Goal: Task Accomplishment & Management: Use online tool/utility

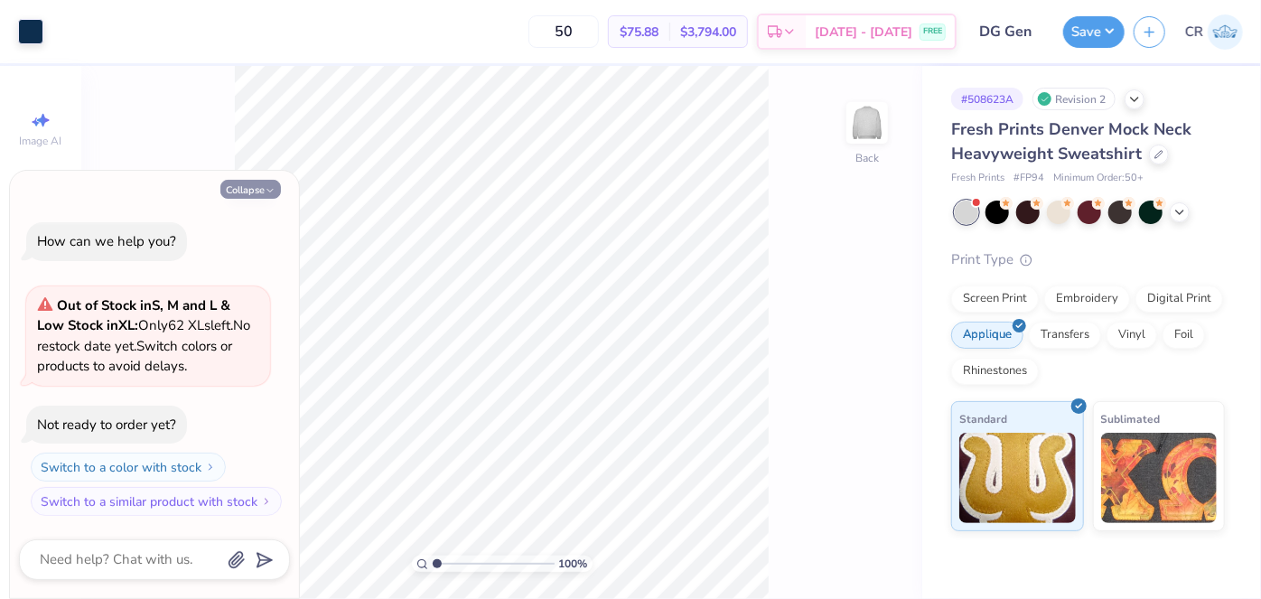
click at [235, 188] on button "Collapse" at bounding box center [250, 189] width 61 height 19
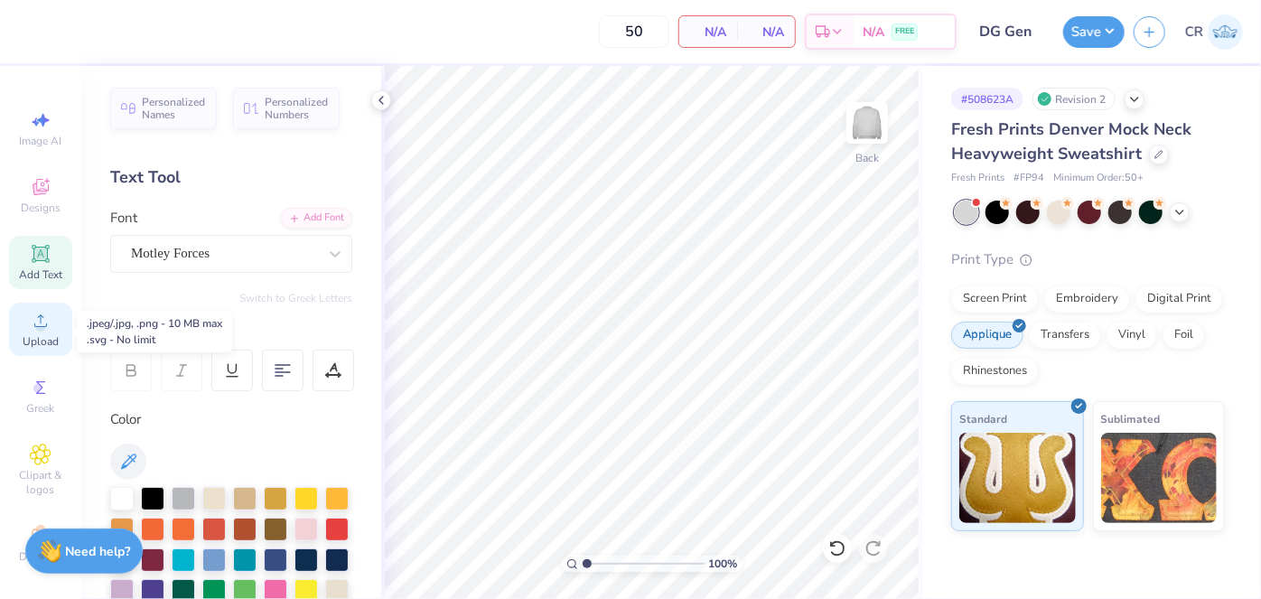
click at [32, 311] on div "Upload" at bounding box center [40, 329] width 63 height 53
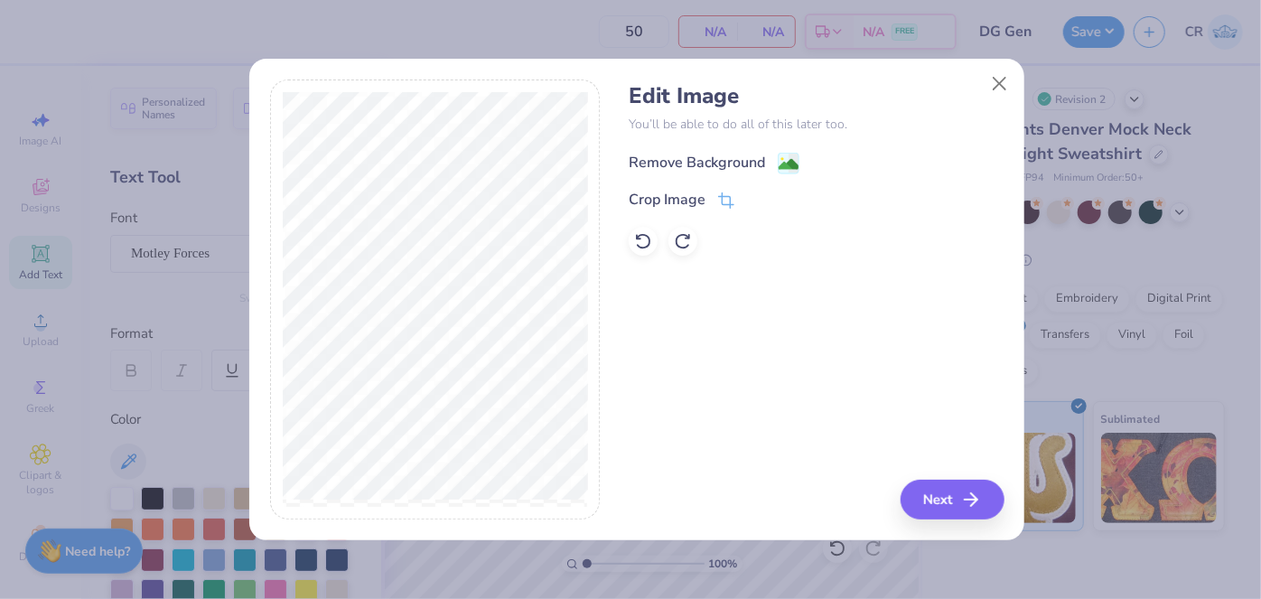
click at [695, 159] on div "Remove Background" at bounding box center [697, 163] width 136 height 22
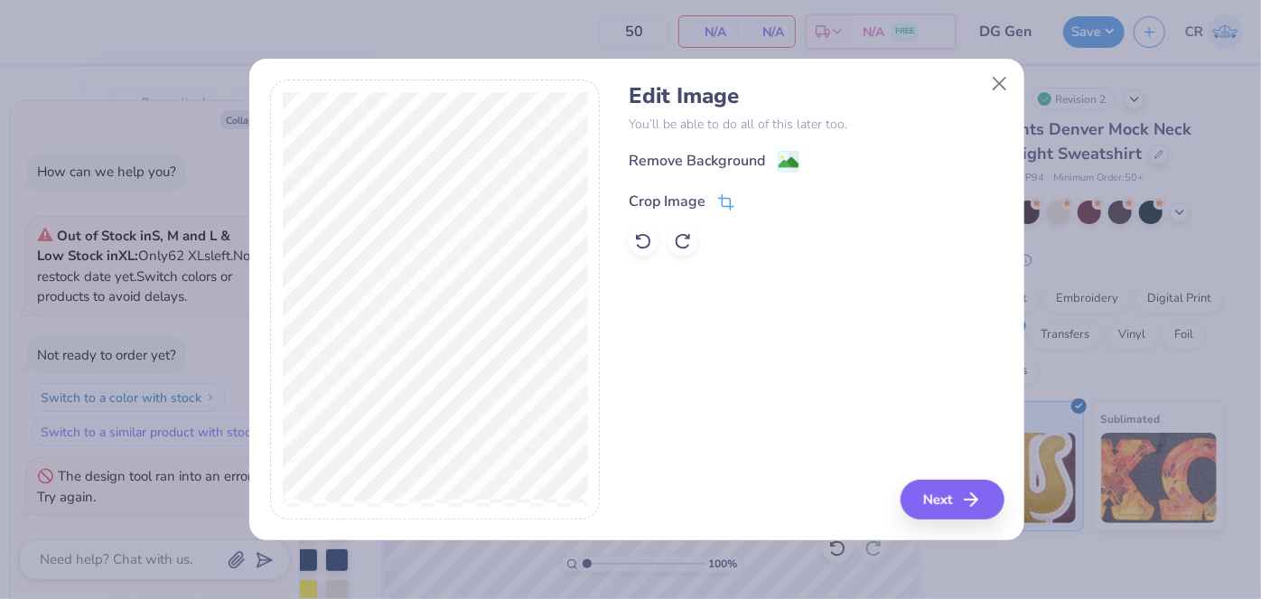
click at [694, 202] on div "Crop Image" at bounding box center [667, 202] width 77 height 22
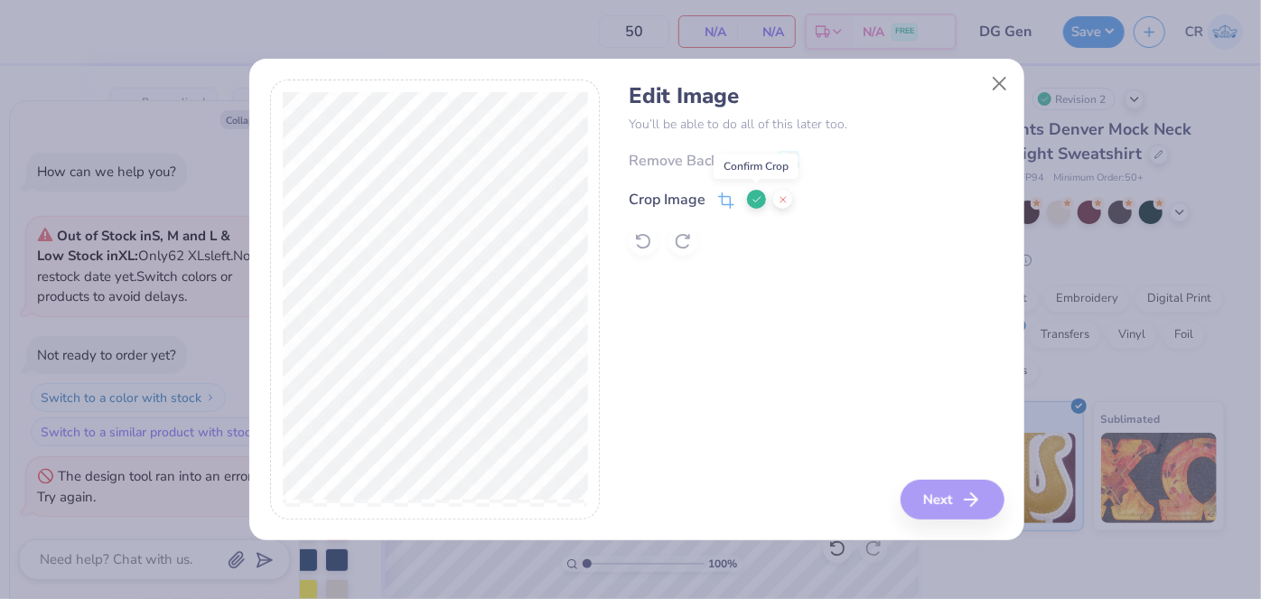
click at [755, 191] on button at bounding box center [756, 199] width 19 height 19
click at [706, 160] on div "Remove Background" at bounding box center [697, 163] width 136 height 22
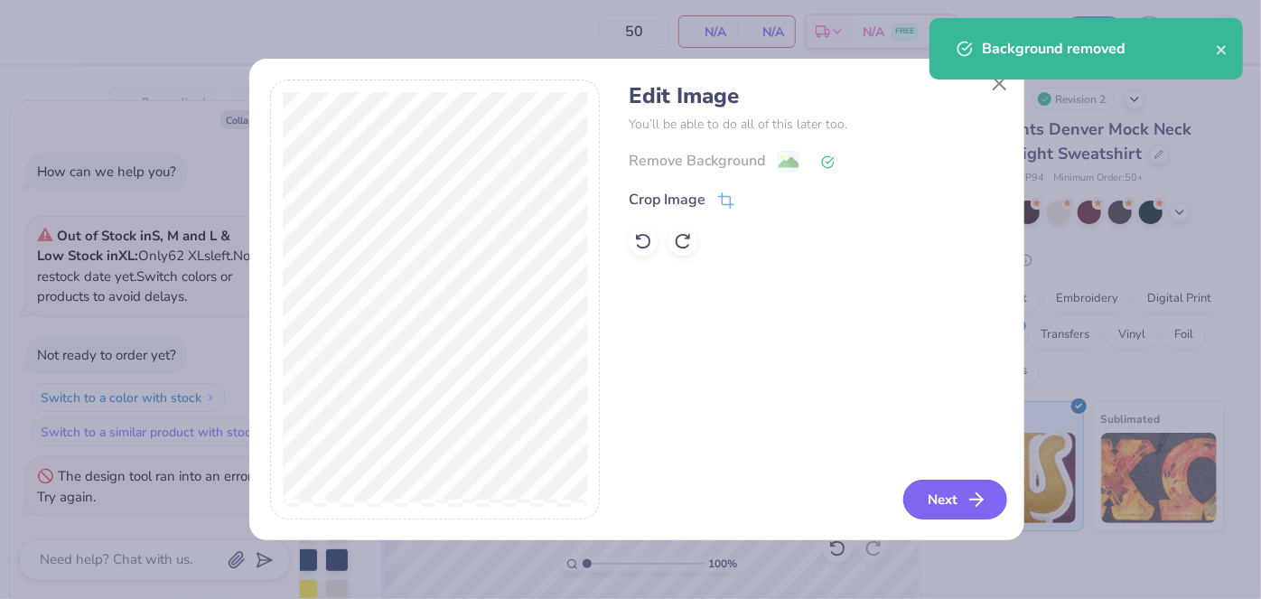
click at [953, 501] on button "Next" at bounding box center [955, 500] width 104 height 40
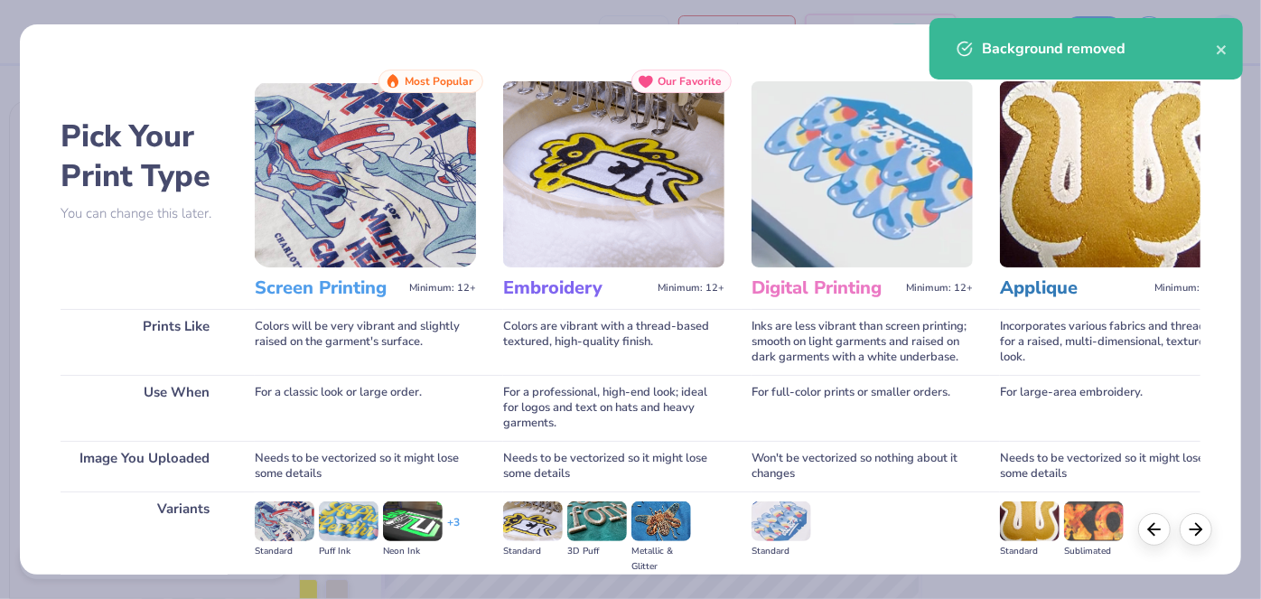
scroll to position [210, 0]
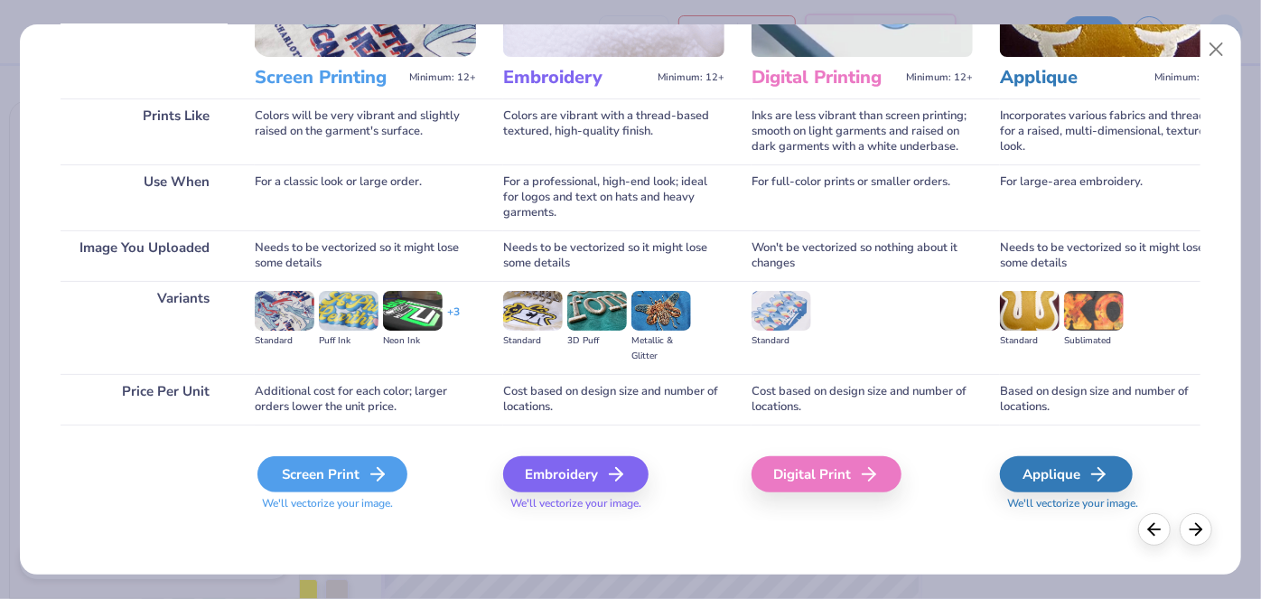
click at [325, 482] on div "Screen Print" at bounding box center [332, 474] width 150 height 36
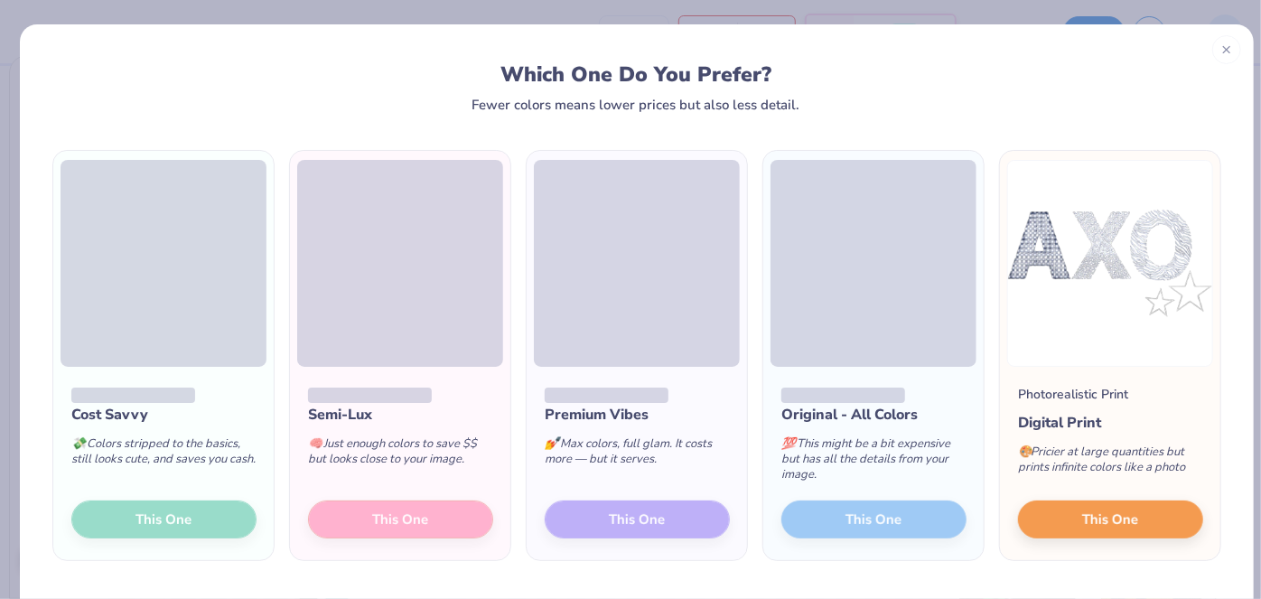
scroll to position [56, 0]
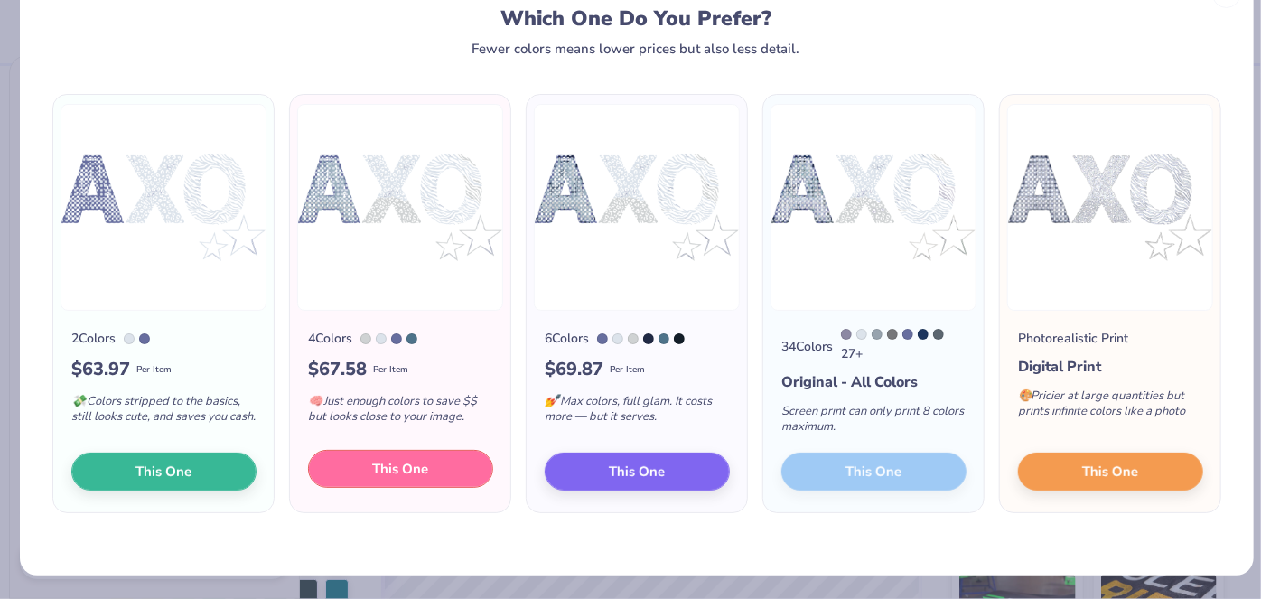
click at [421, 470] on span "This One" at bounding box center [401, 469] width 56 height 21
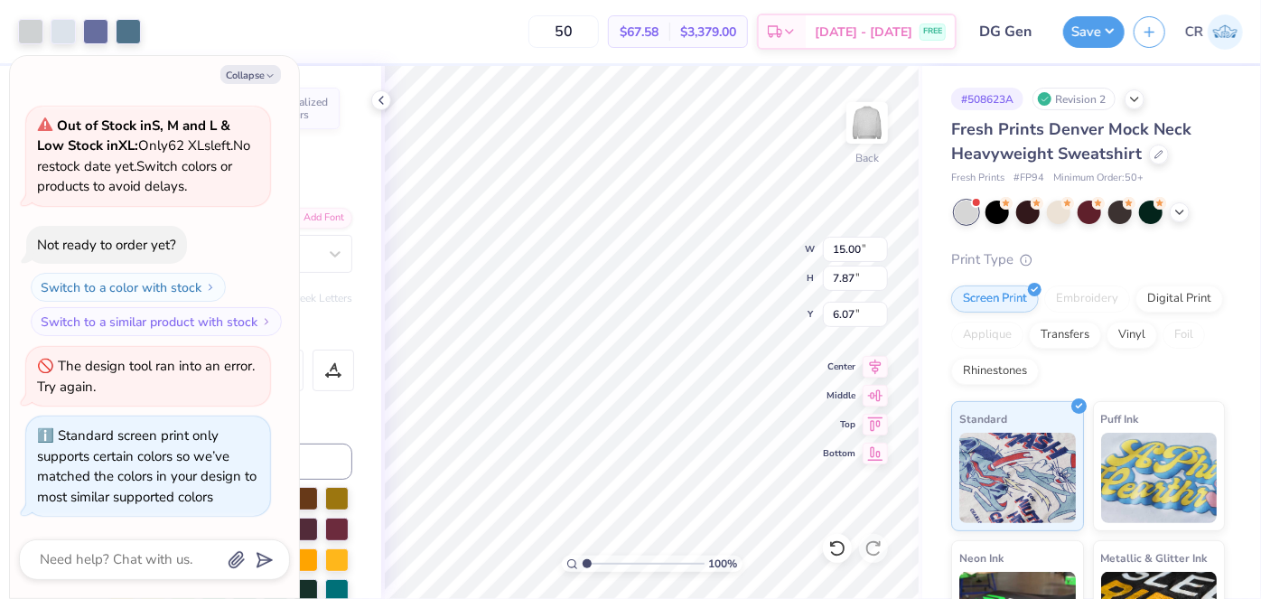
click at [247, 71] on div at bounding box center [630, 299] width 1261 height 599
click at [245, 72] on button "Collapse" at bounding box center [250, 74] width 61 height 19
type textarea "x"
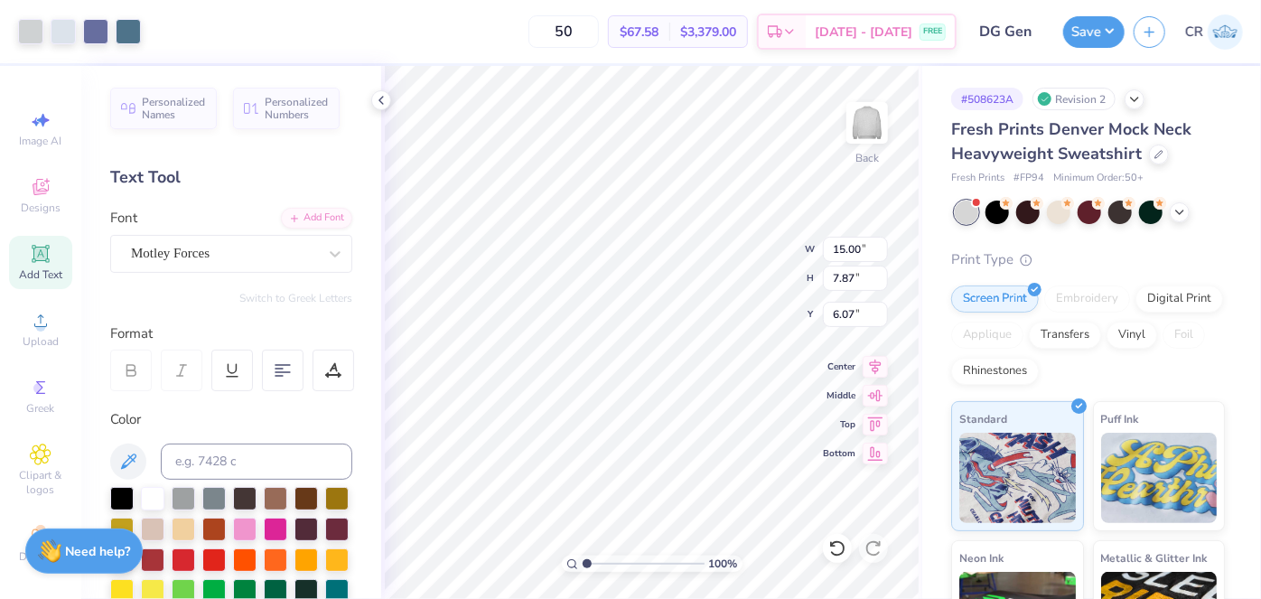
type input "2.62"
click at [26, 31] on div at bounding box center [30, 29] width 25 height 25
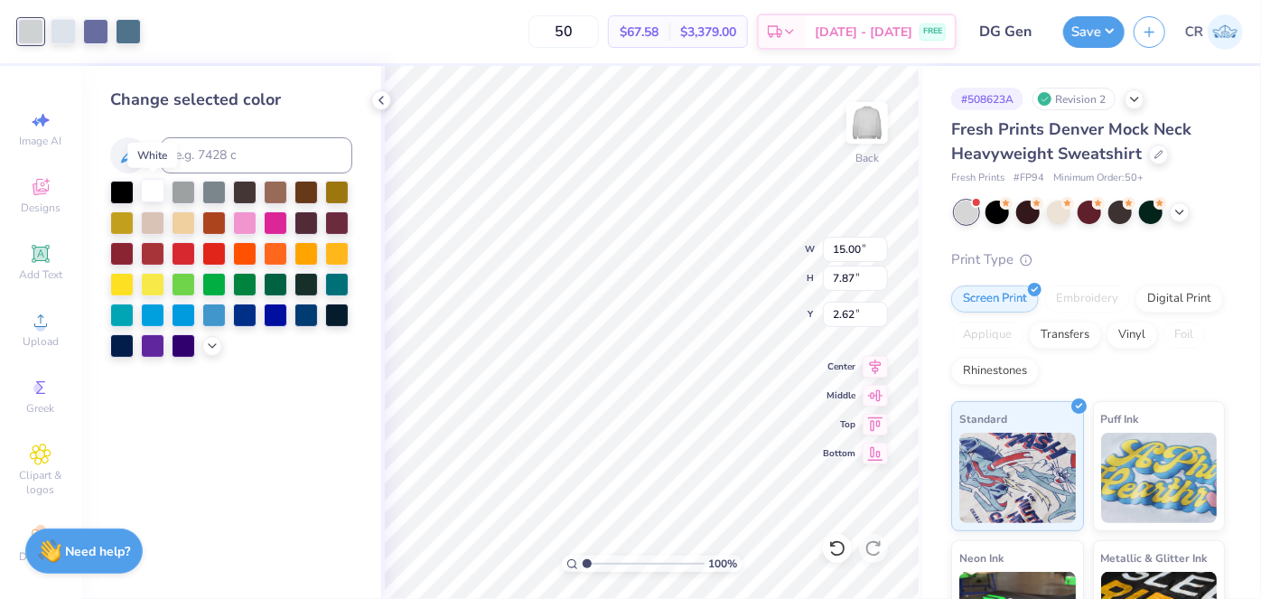
click at [152, 198] on div at bounding box center [152, 190] width 23 height 23
click at [61, 28] on div at bounding box center [63, 29] width 25 height 25
click at [152, 194] on div at bounding box center [152, 190] width 23 height 23
click at [62, 28] on div at bounding box center [63, 29] width 25 height 25
click at [126, 37] on div at bounding box center [128, 29] width 25 height 25
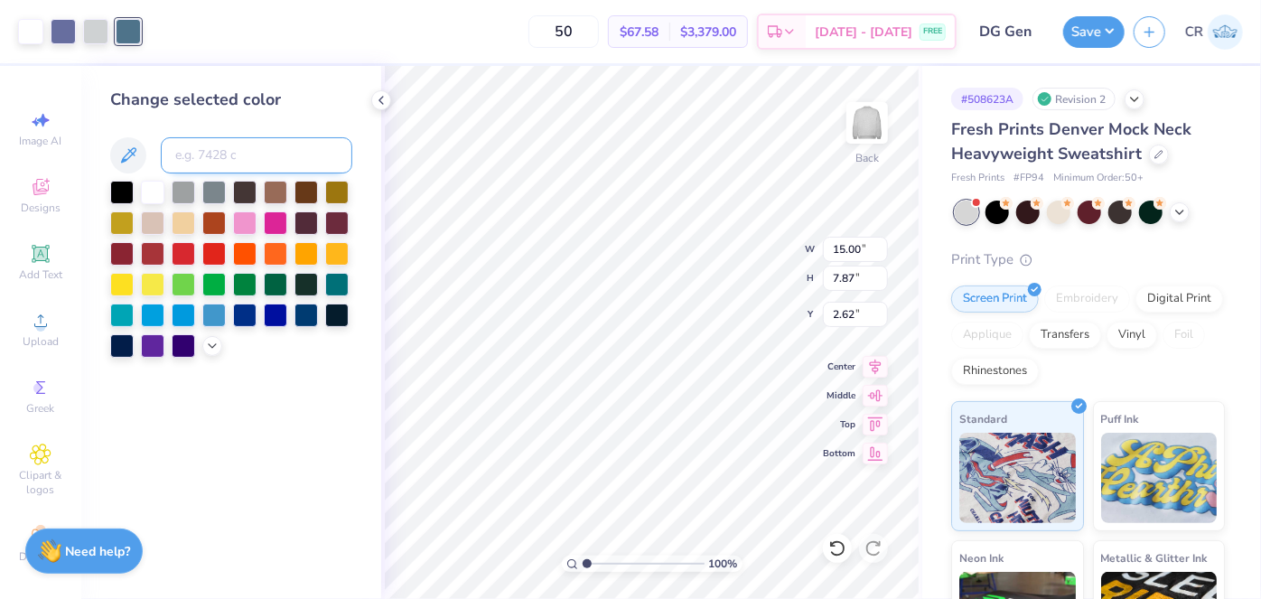
click at [192, 153] on input at bounding box center [256, 155] width 191 height 36
type input "7668"
click at [106, 23] on div at bounding box center [95, 29] width 25 height 25
click at [116, 26] on div at bounding box center [128, 29] width 25 height 25
click at [204, 158] on input at bounding box center [256, 155] width 191 height 36
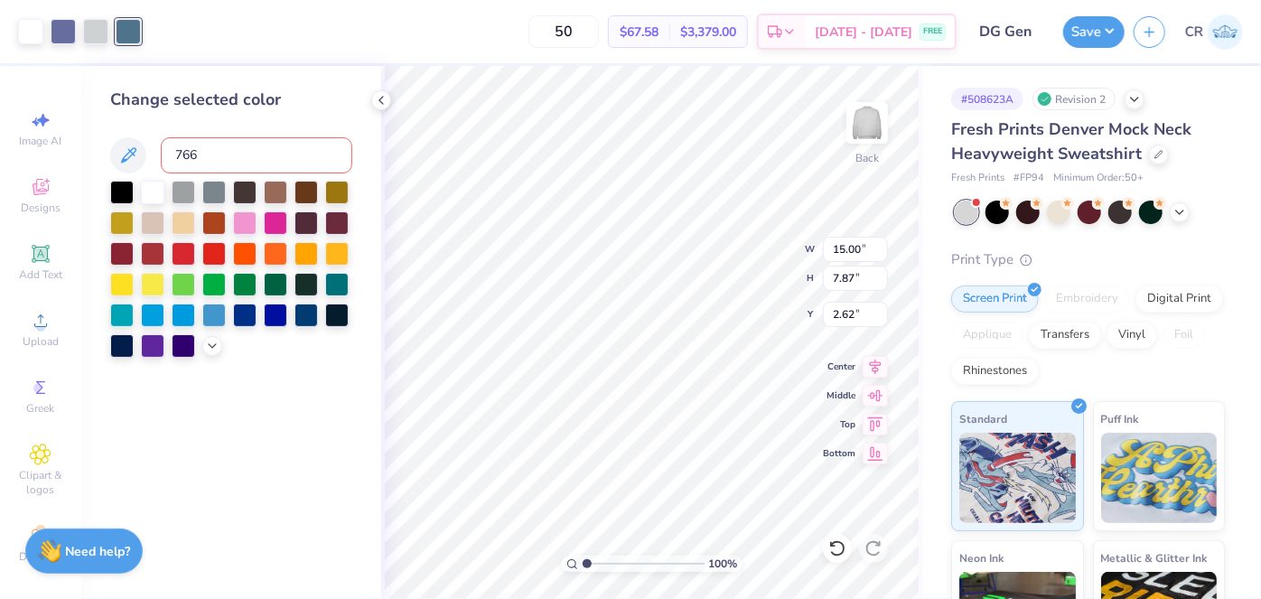
type input "7668"
click at [120, 33] on div at bounding box center [128, 29] width 25 height 25
click at [105, 28] on div at bounding box center [95, 29] width 25 height 25
click at [218, 157] on input at bounding box center [256, 155] width 191 height 36
type input "7668"
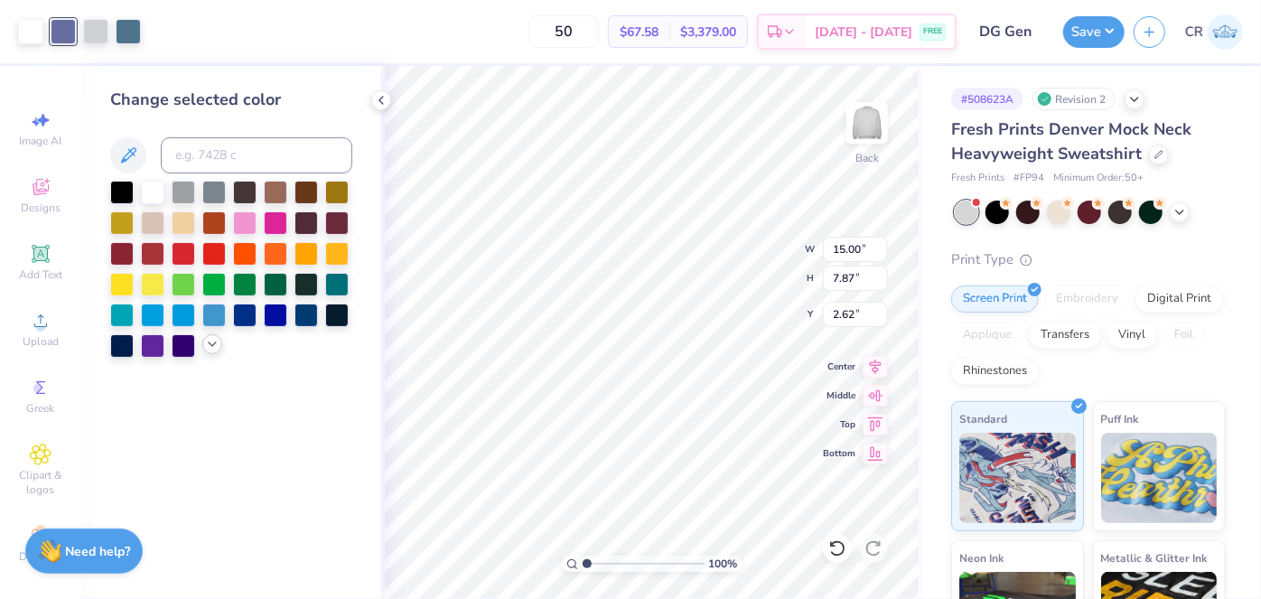
click at [214, 347] on icon at bounding box center [212, 344] width 14 height 14
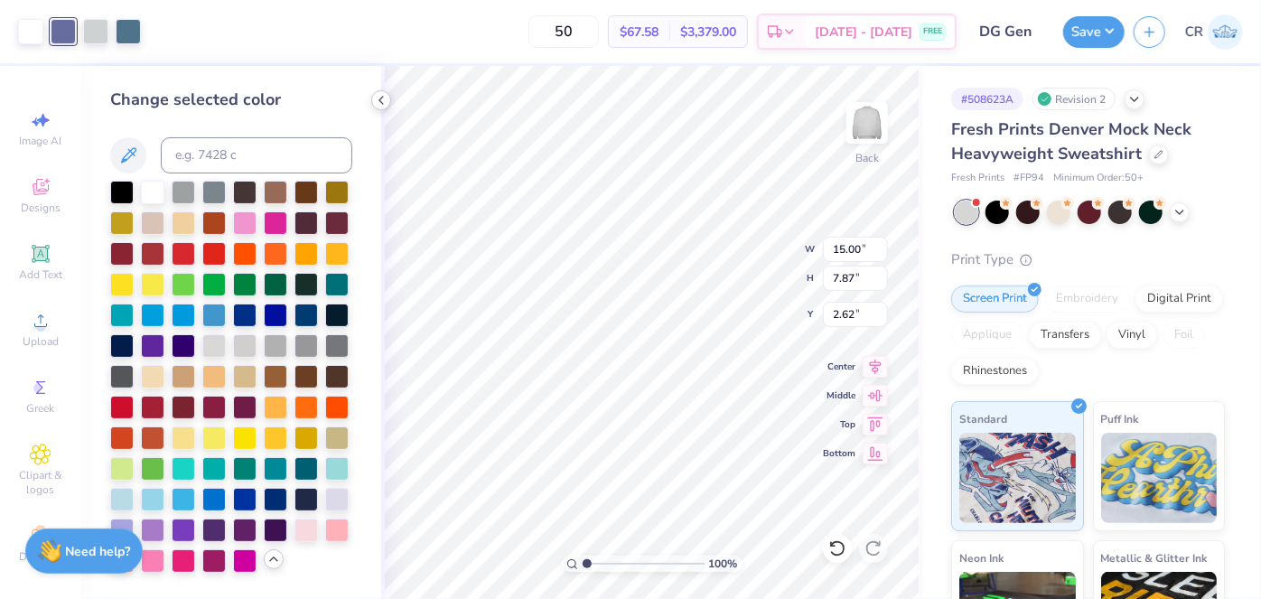
click at [376, 101] on icon at bounding box center [381, 100] width 14 height 14
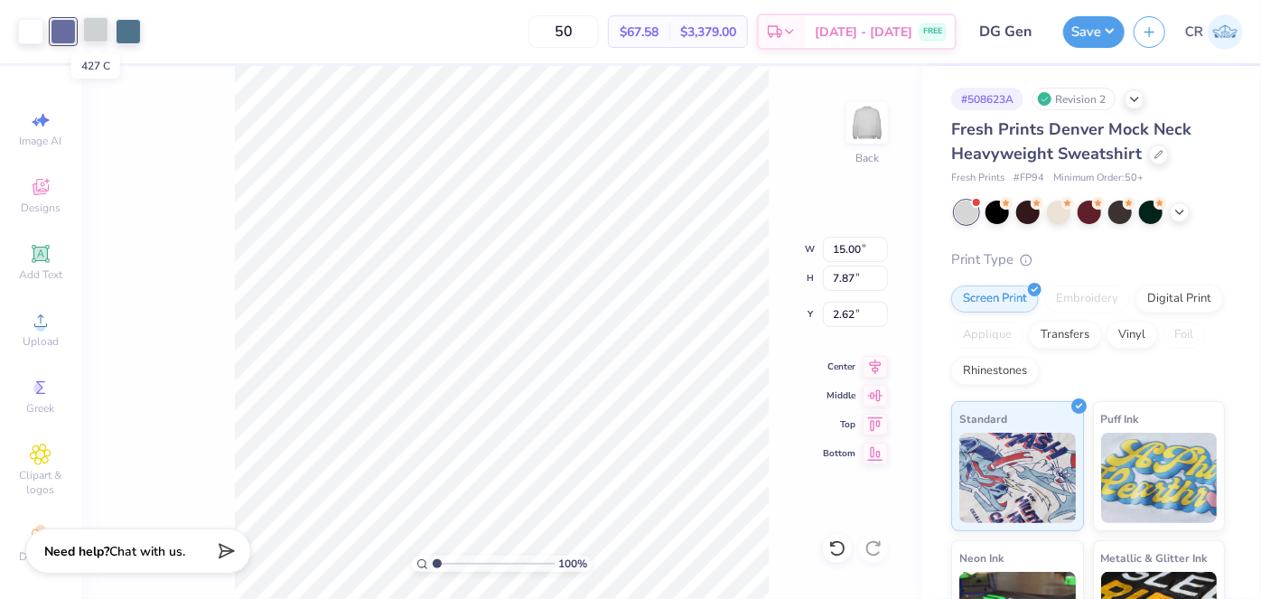
click at [98, 24] on div at bounding box center [95, 29] width 25 height 25
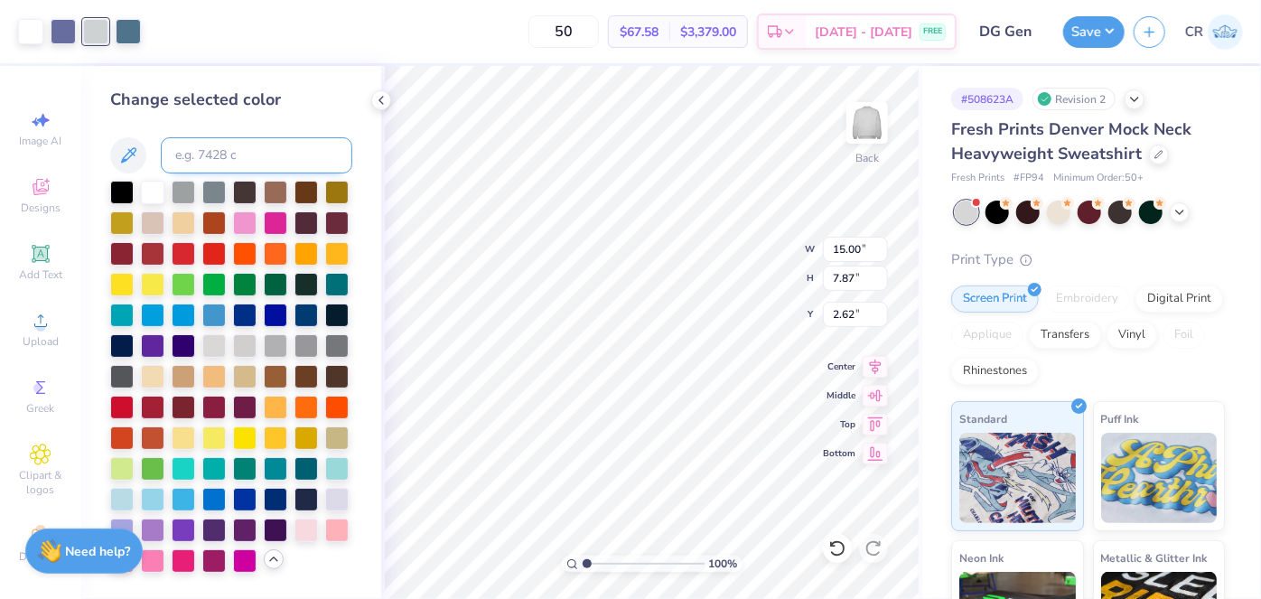
click at [221, 168] on input at bounding box center [256, 155] width 191 height 36
type input "7668"
click at [103, 27] on div at bounding box center [95, 29] width 25 height 25
click at [134, 258] on div at bounding box center [121, 251] width 23 height 23
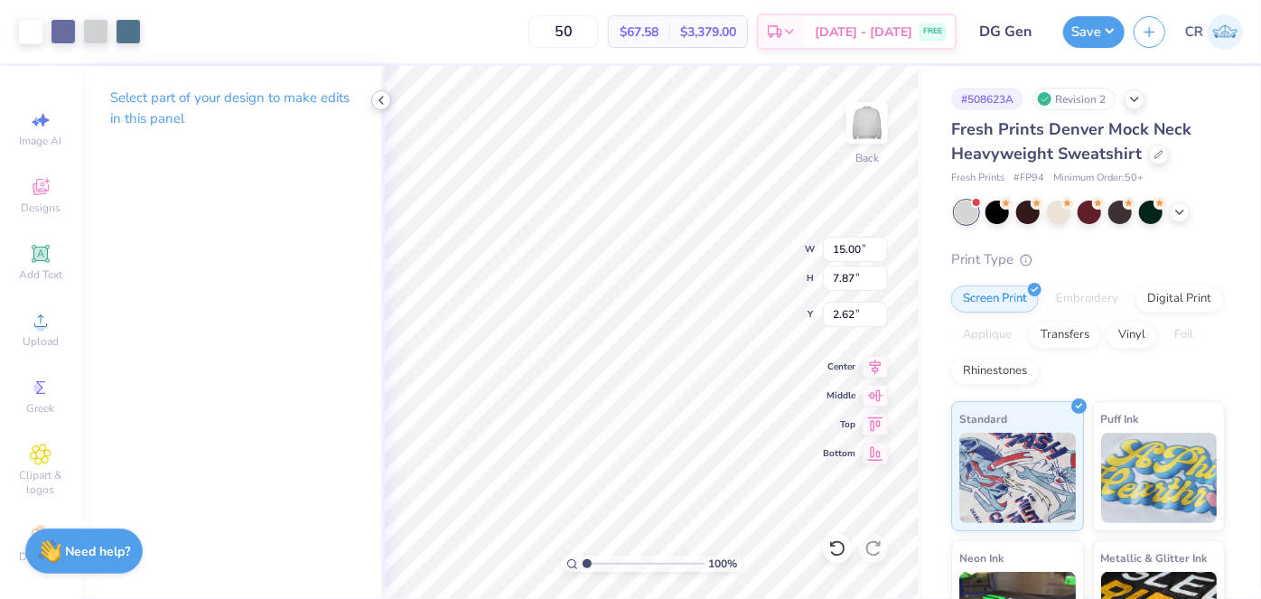
click at [380, 94] on icon at bounding box center [381, 100] width 14 height 14
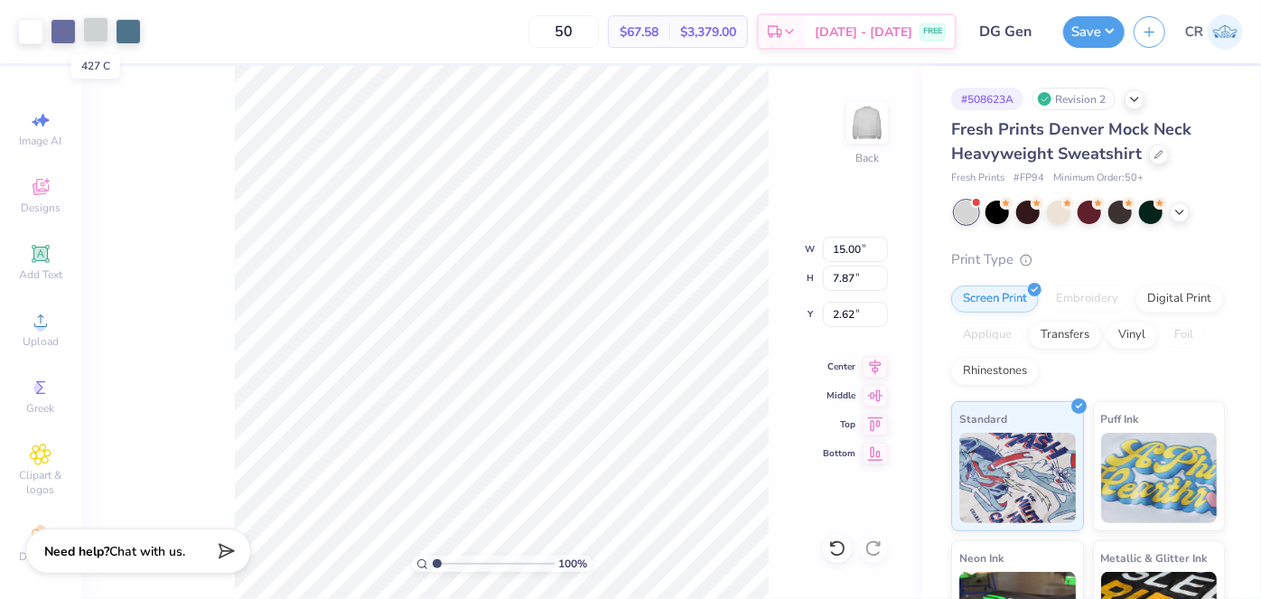
click at [91, 27] on div at bounding box center [95, 29] width 25 height 25
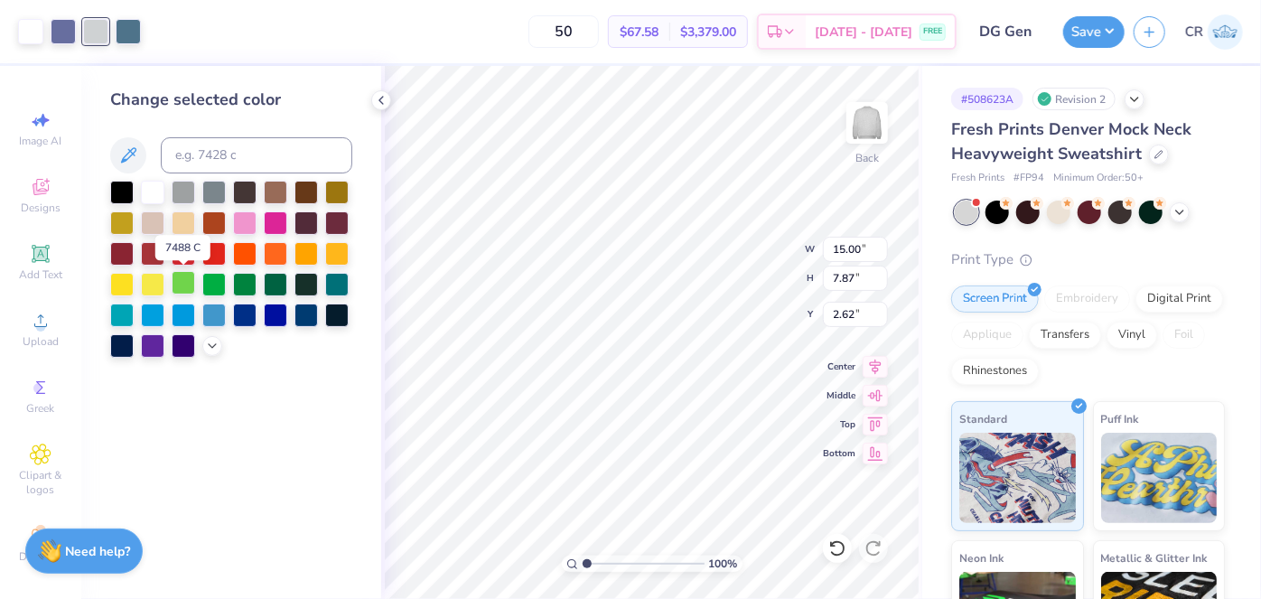
click at [184, 283] on div at bounding box center [183, 282] width 23 height 23
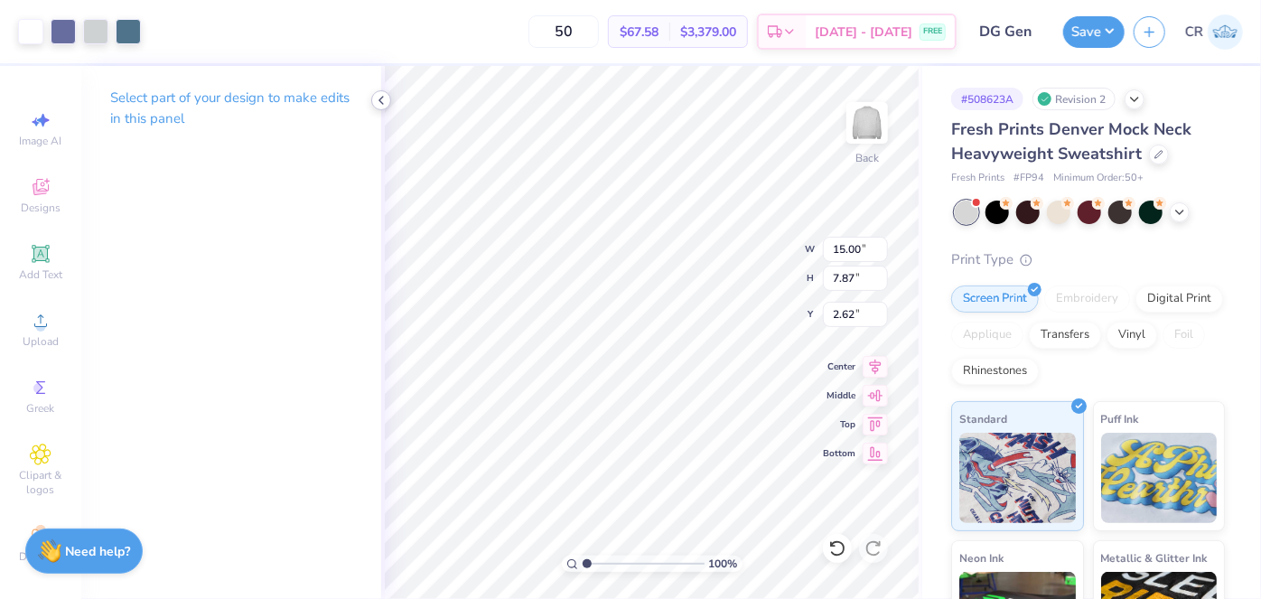
click at [375, 101] on icon at bounding box center [381, 100] width 14 height 14
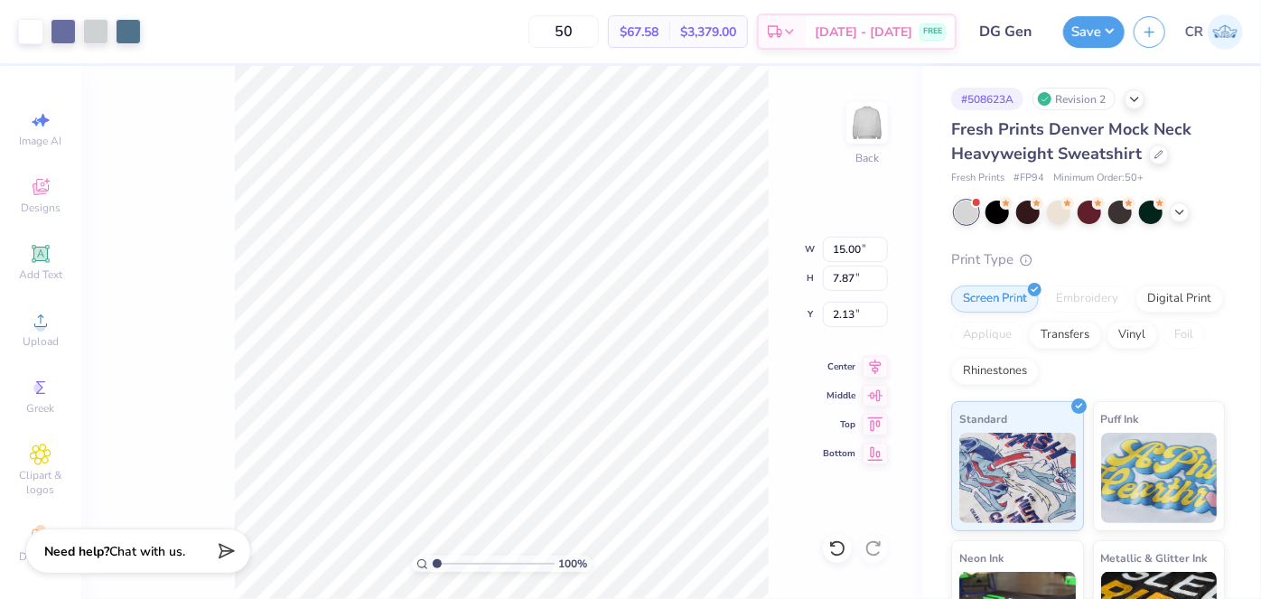
type input "2.13"
click at [125, 27] on div at bounding box center [128, 29] width 25 height 25
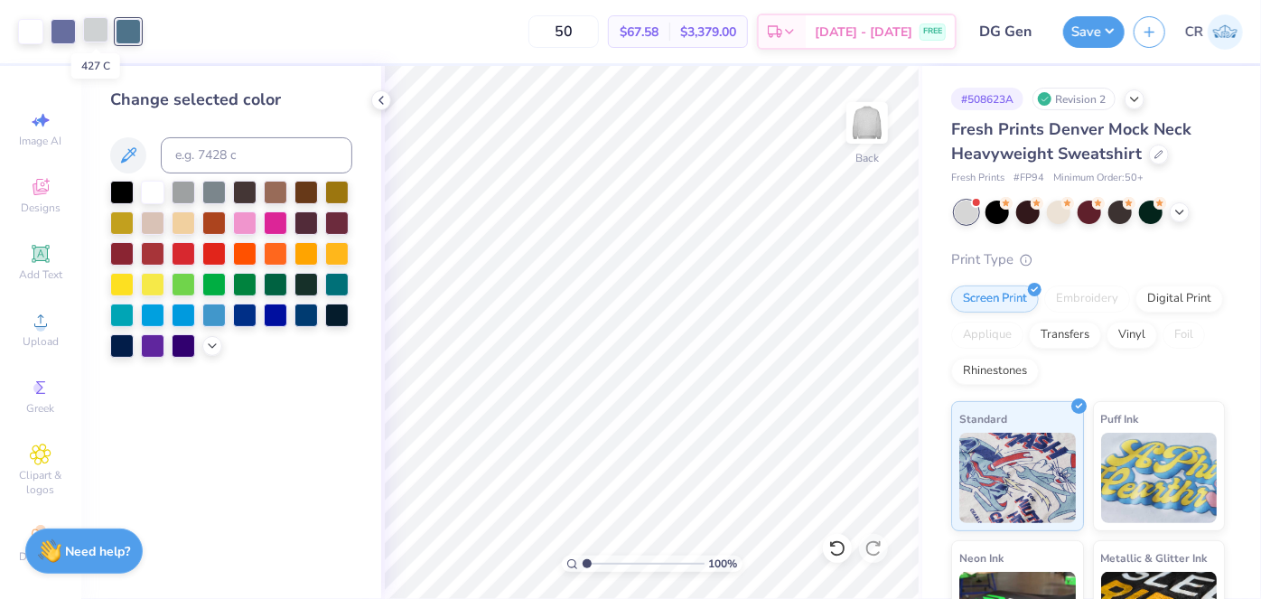
click at [105, 42] on div at bounding box center [95, 29] width 25 height 25
click at [123, 198] on div at bounding box center [121, 190] width 23 height 23
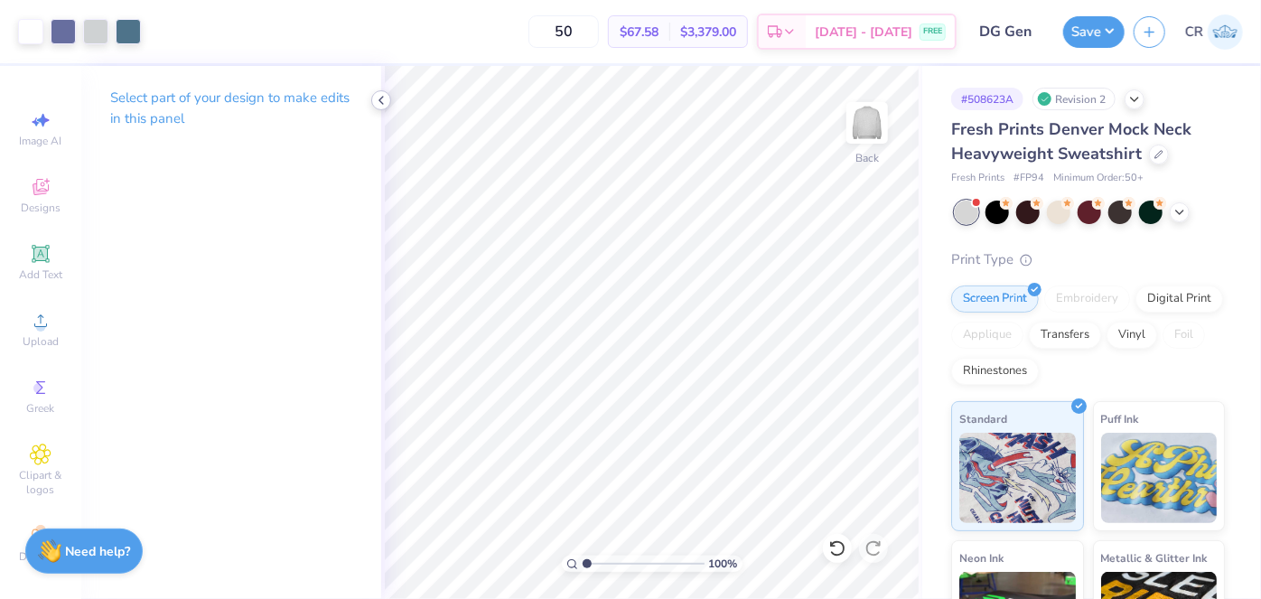
click at [380, 104] on icon at bounding box center [381, 100] width 14 height 14
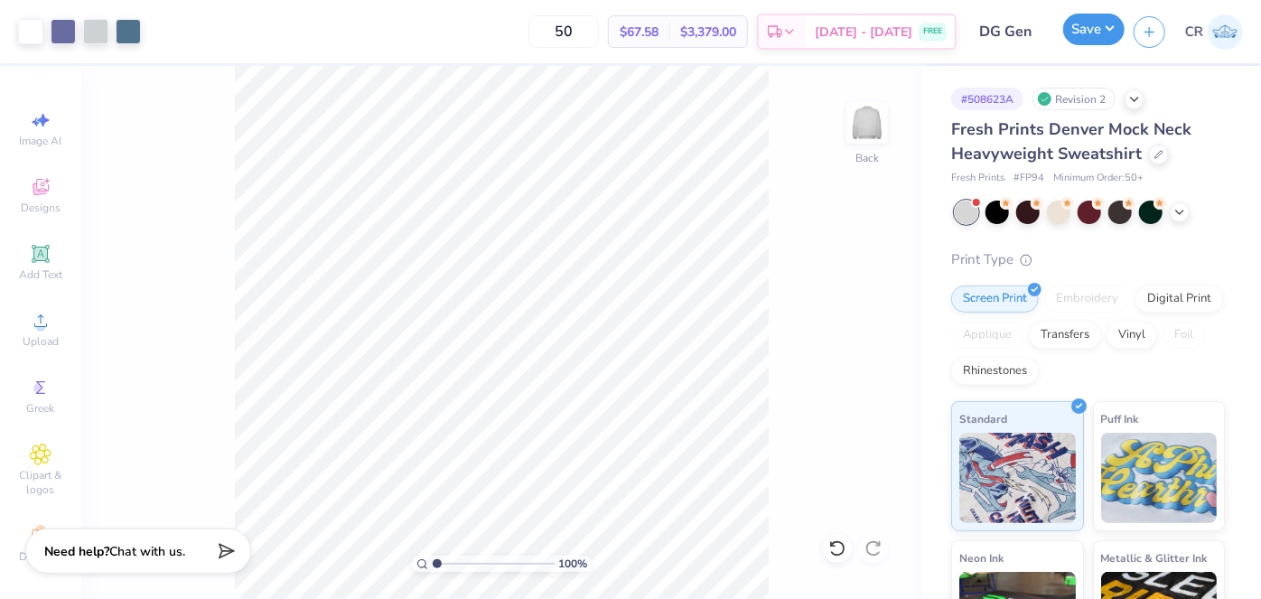
click at [1087, 32] on button "Save" at bounding box center [1093, 30] width 61 height 32
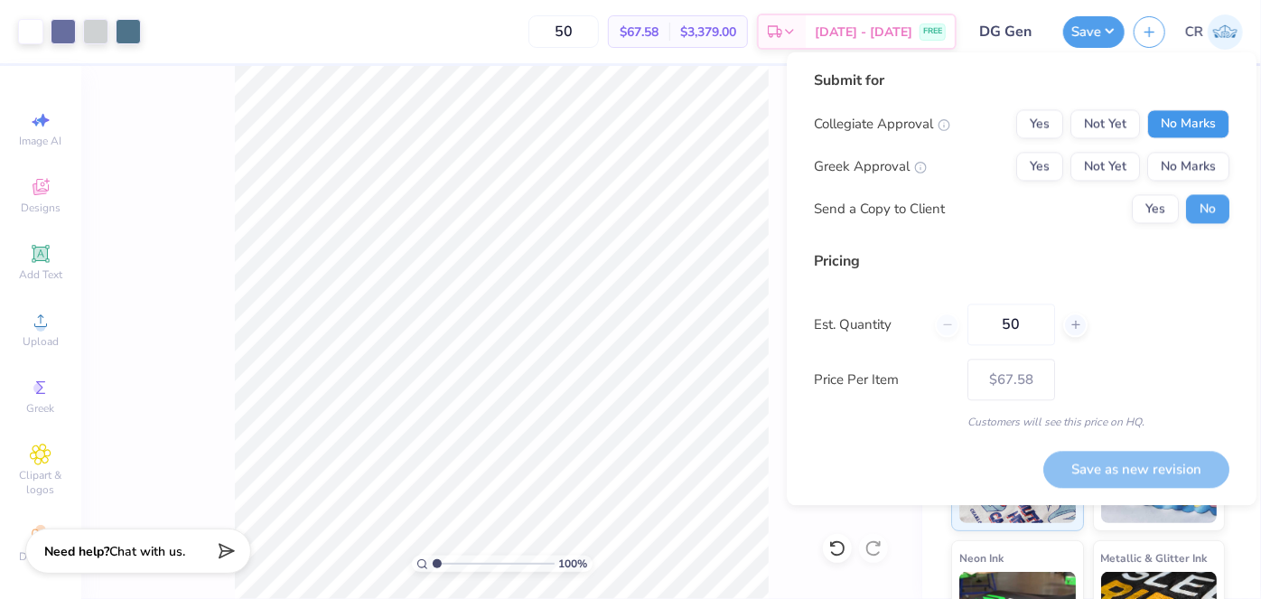
click at [1181, 132] on button "No Marks" at bounding box center [1188, 123] width 82 height 29
click at [1168, 155] on button "No Marks" at bounding box center [1188, 166] width 82 height 29
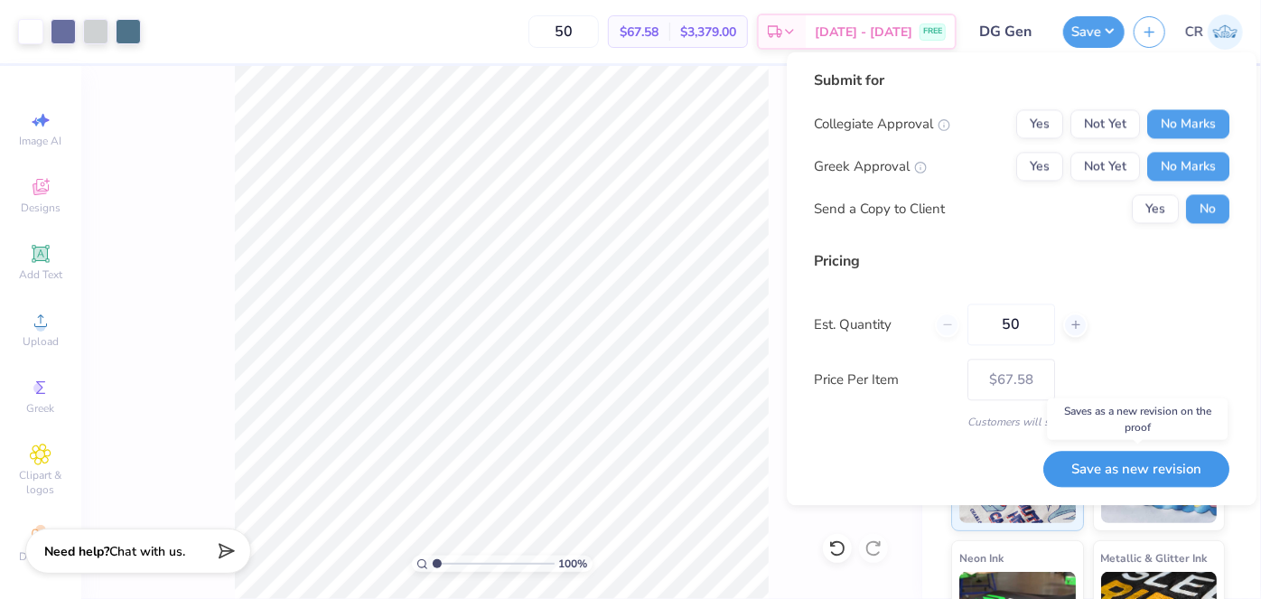
click at [1117, 462] on button "Save as new revision" at bounding box center [1136, 469] width 186 height 36
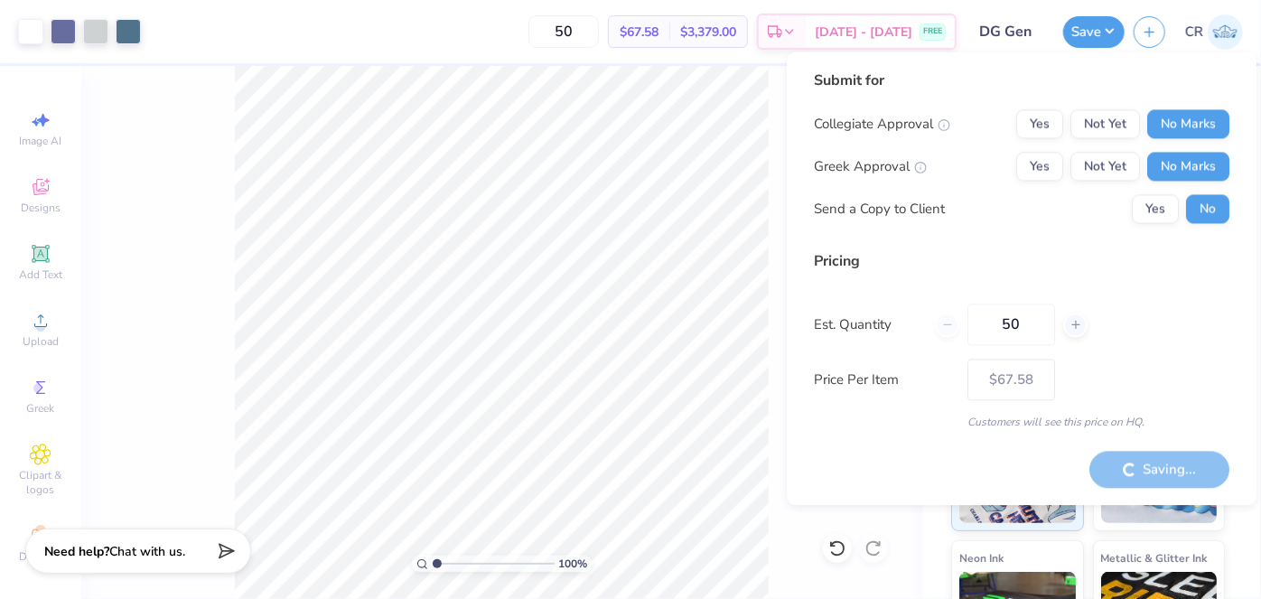
type input "– –"
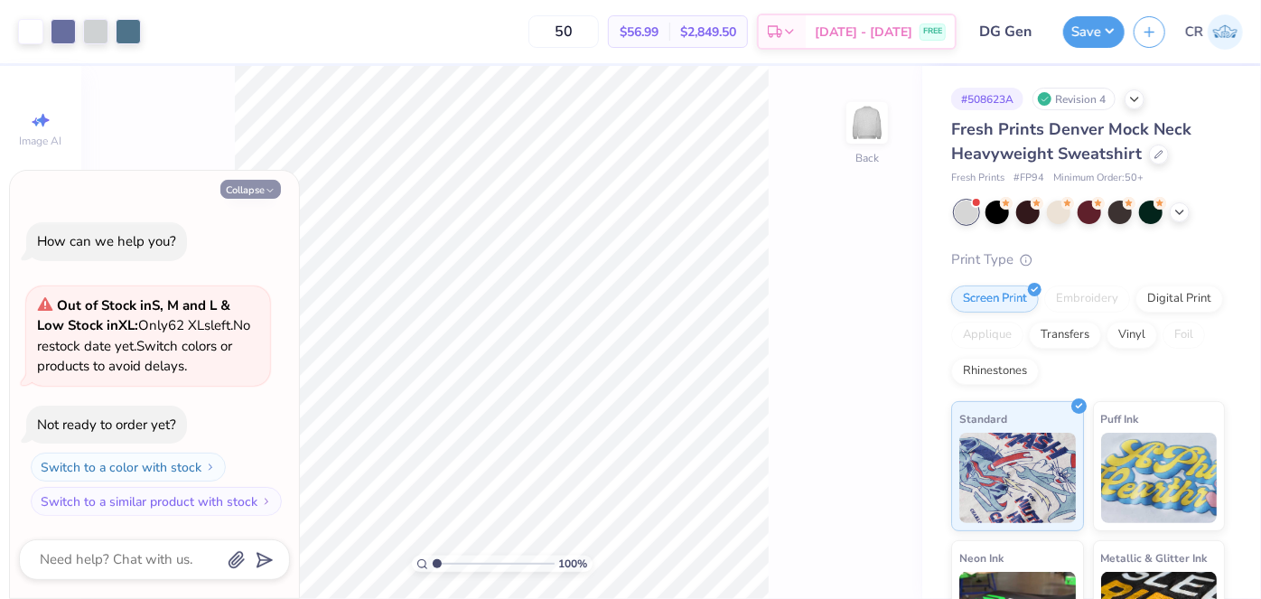
click at [244, 186] on button "Collapse" at bounding box center [250, 189] width 61 height 19
type textarea "x"
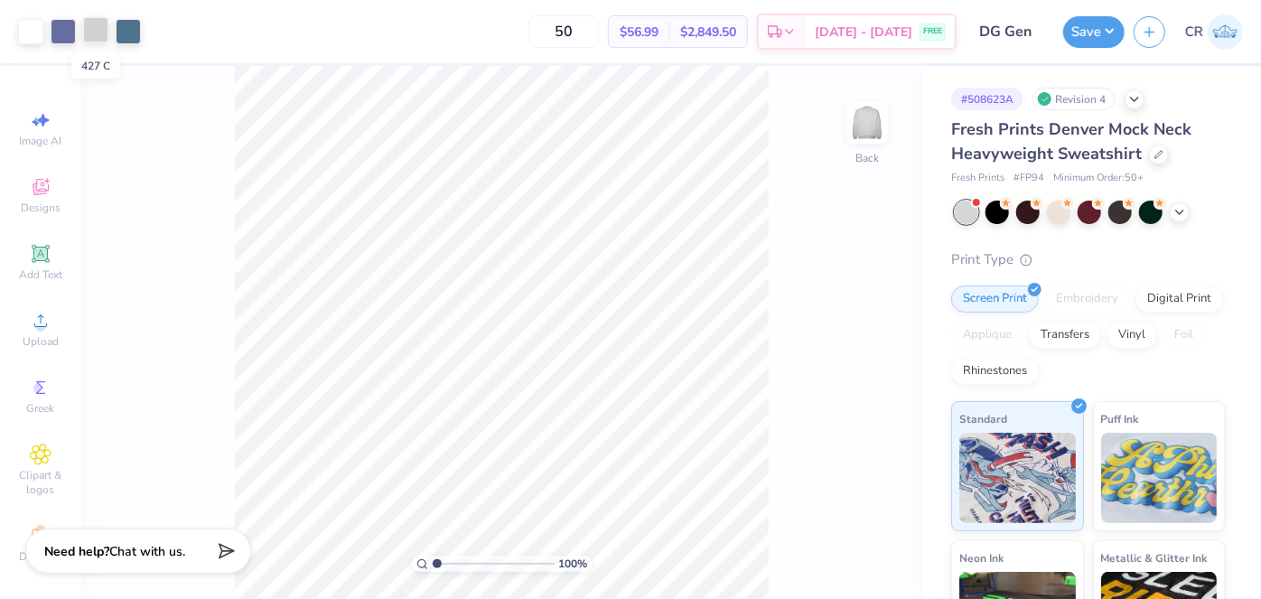
click at [98, 26] on div at bounding box center [95, 29] width 25 height 25
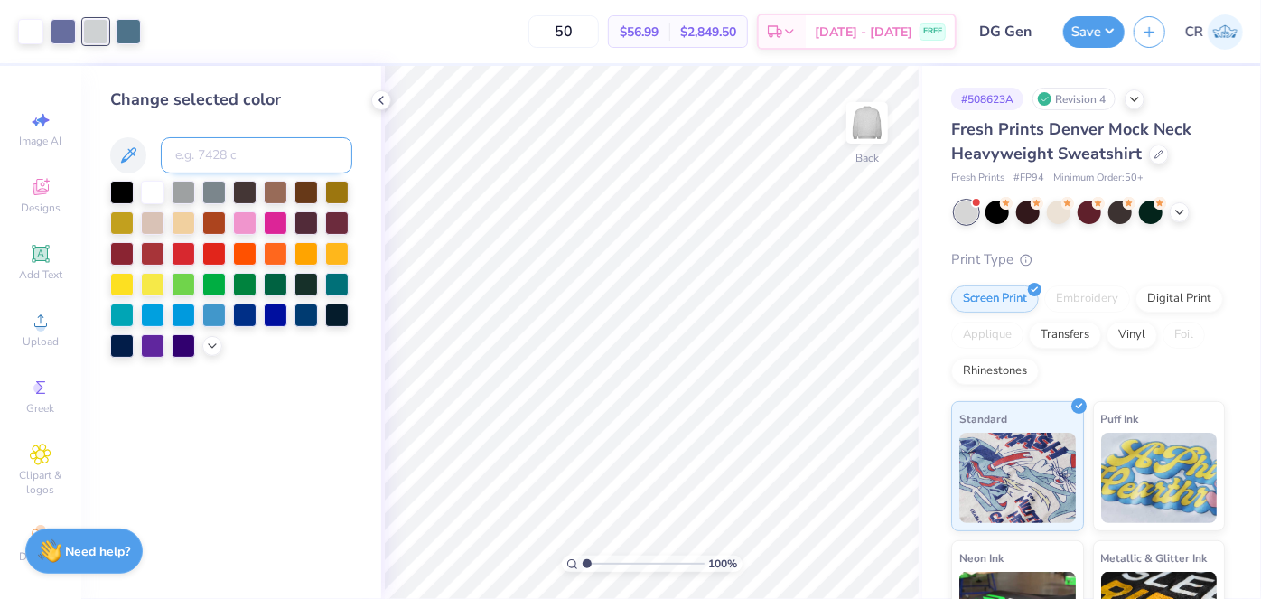
click at [234, 162] on input at bounding box center [256, 155] width 191 height 36
type input "7668"
click at [96, 32] on div at bounding box center [95, 29] width 25 height 25
click at [220, 245] on div at bounding box center [213, 251] width 23 height 23
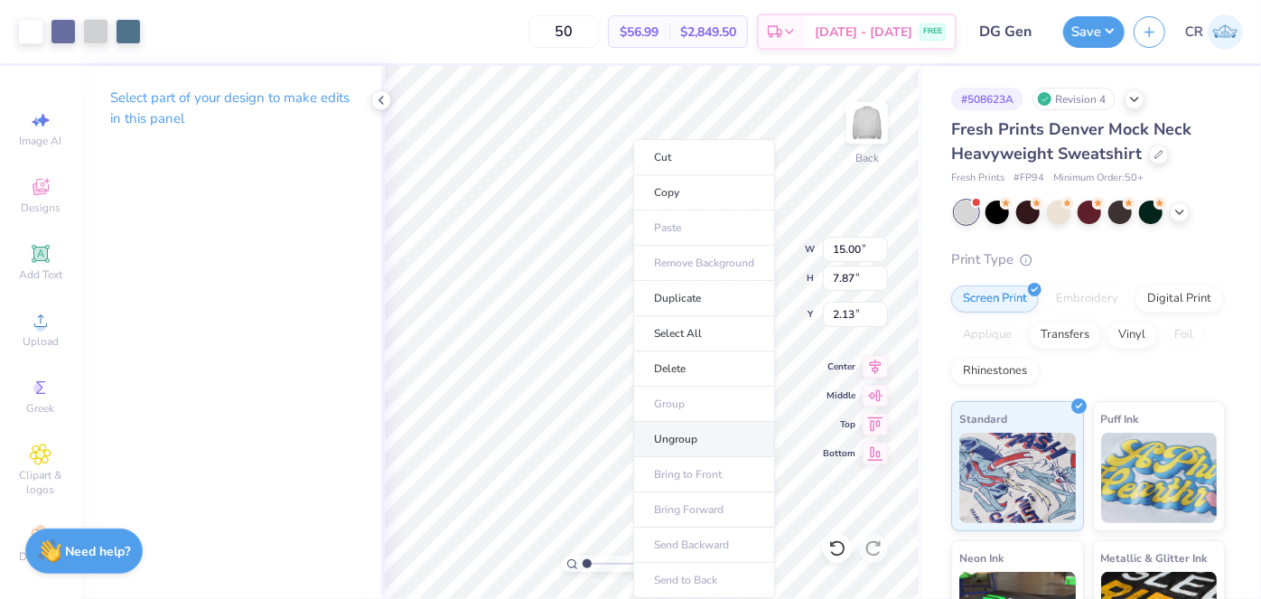
click at [709, 440] on li "Ungroup" at bounding box center [704, 439] width 142 height 35
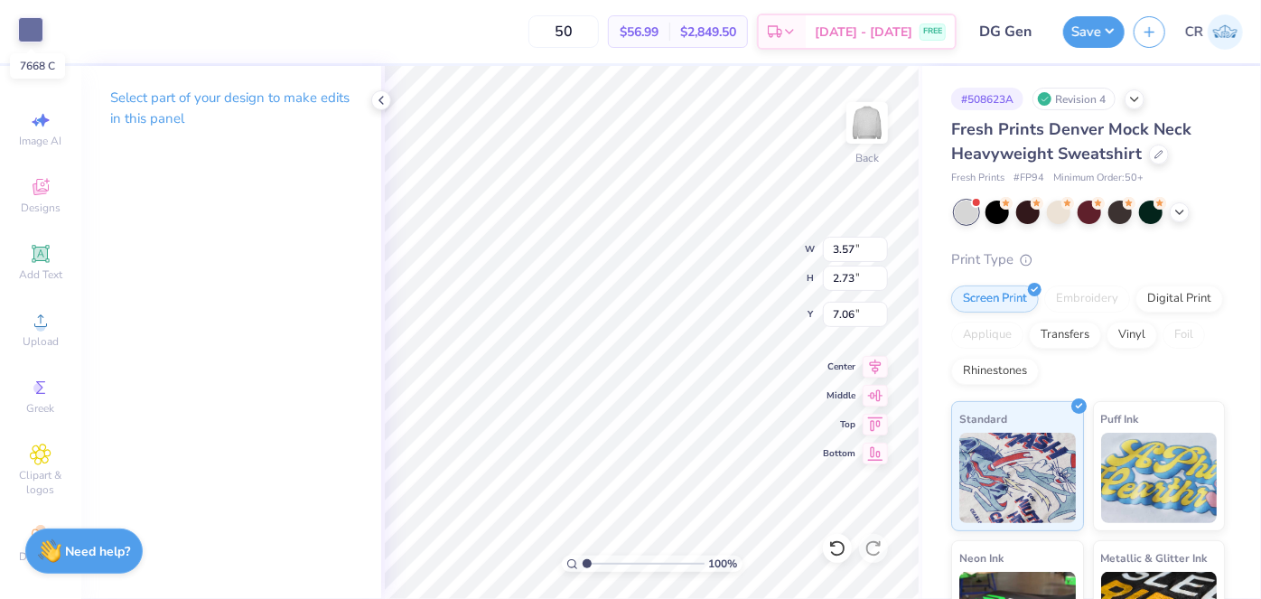
click at [29, 34] on div at bounding box center [30, 29] width 25 height 25
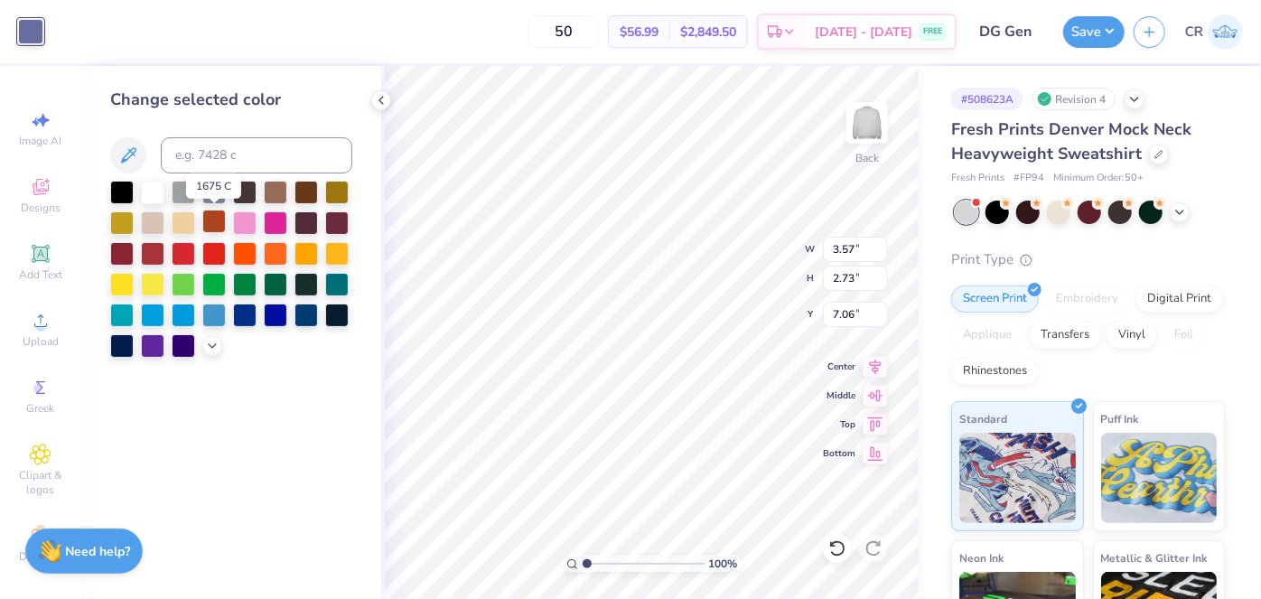
click at [219, 229] on div at bounding box center [213, 221] width 23 height 23
click at [838, 552] on icon at bounding box center [837, 548] width 18 height 18
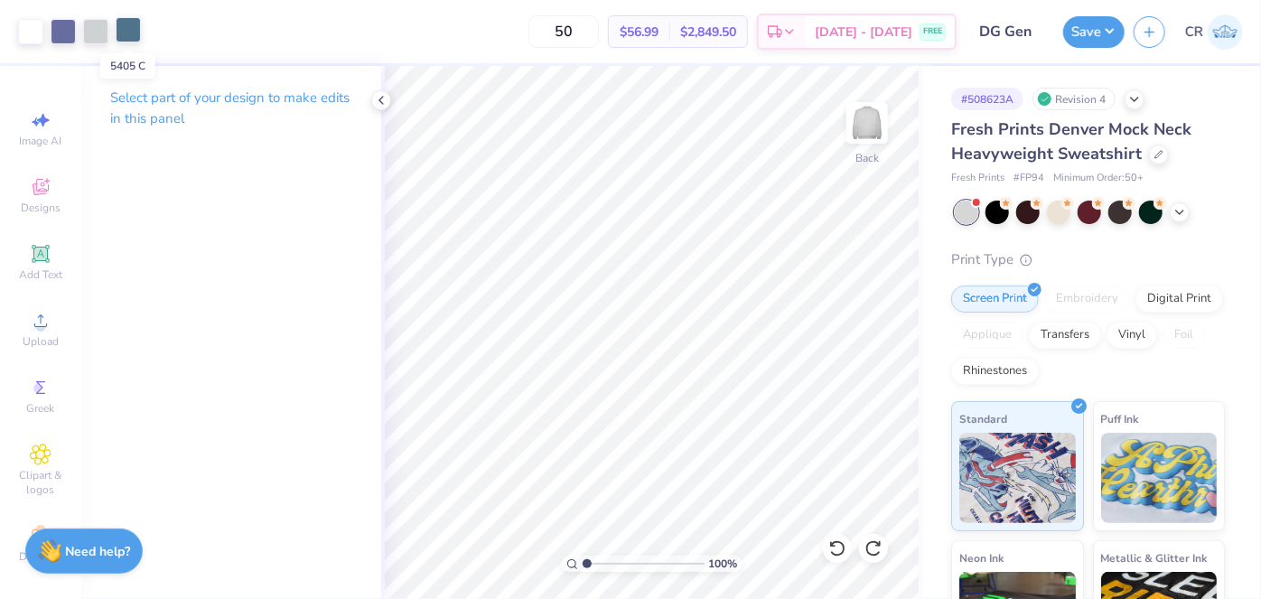
click at [125, 33] on div at bounding box center [128, 29] width 25 height 25
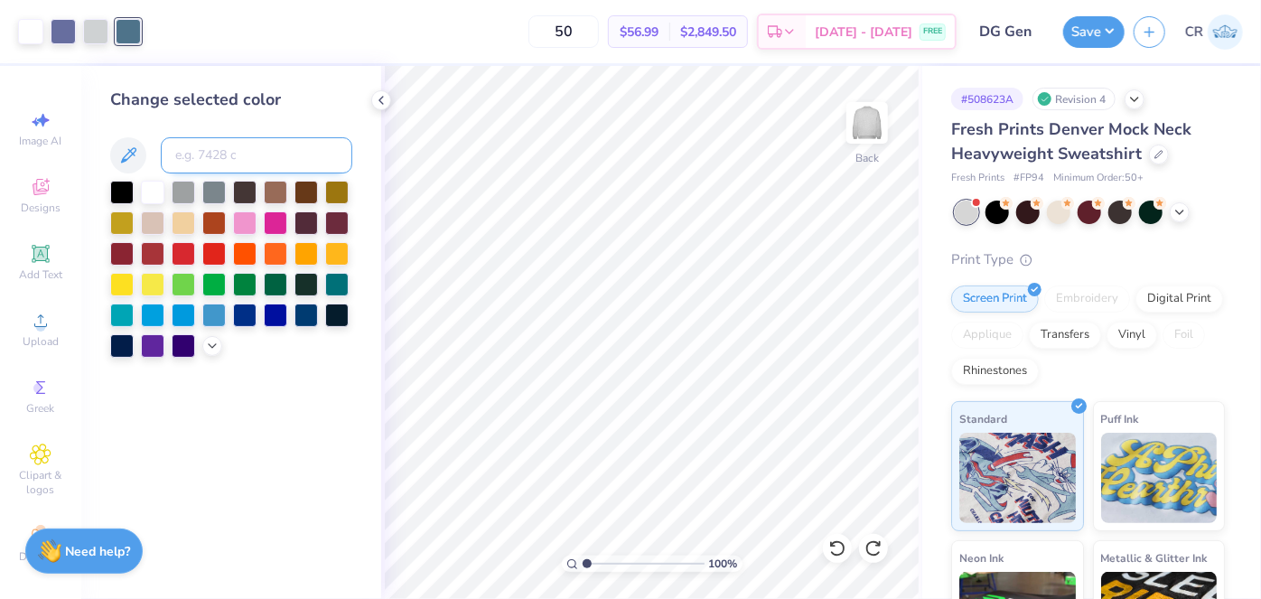
click at [213, 152] on input at bounding box center [256, 155] width 191 height 36
type input "7668"
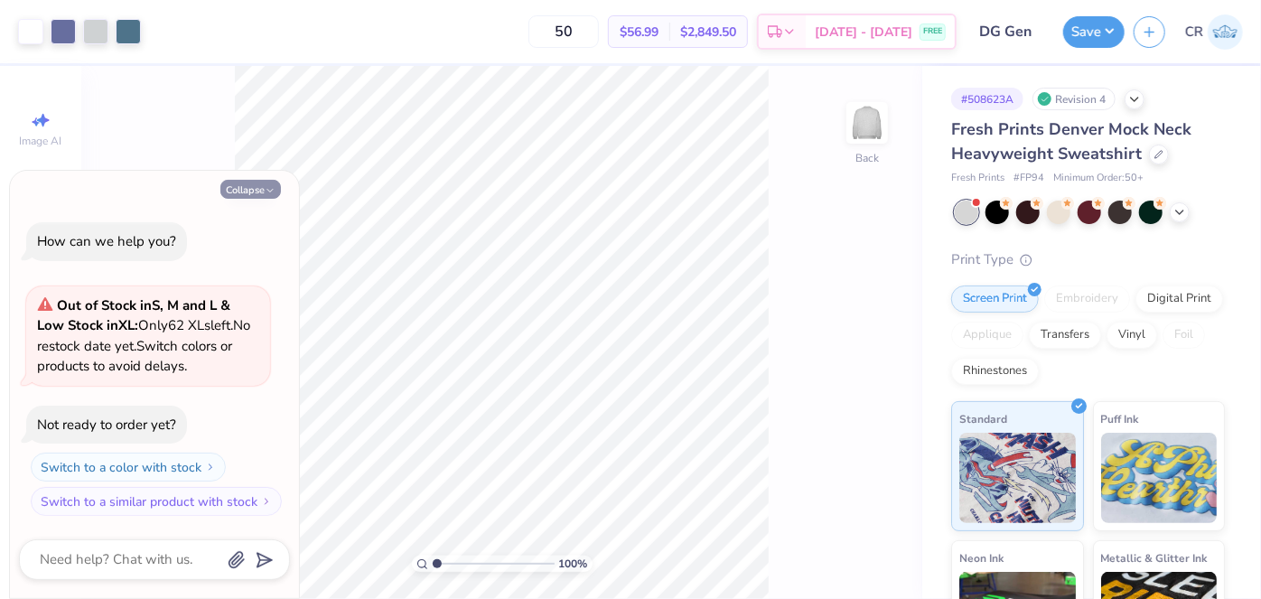
click at [260, 191] on button "Collapse" at bounding box center [250, 189] width 61 height 19
type textarea "x"
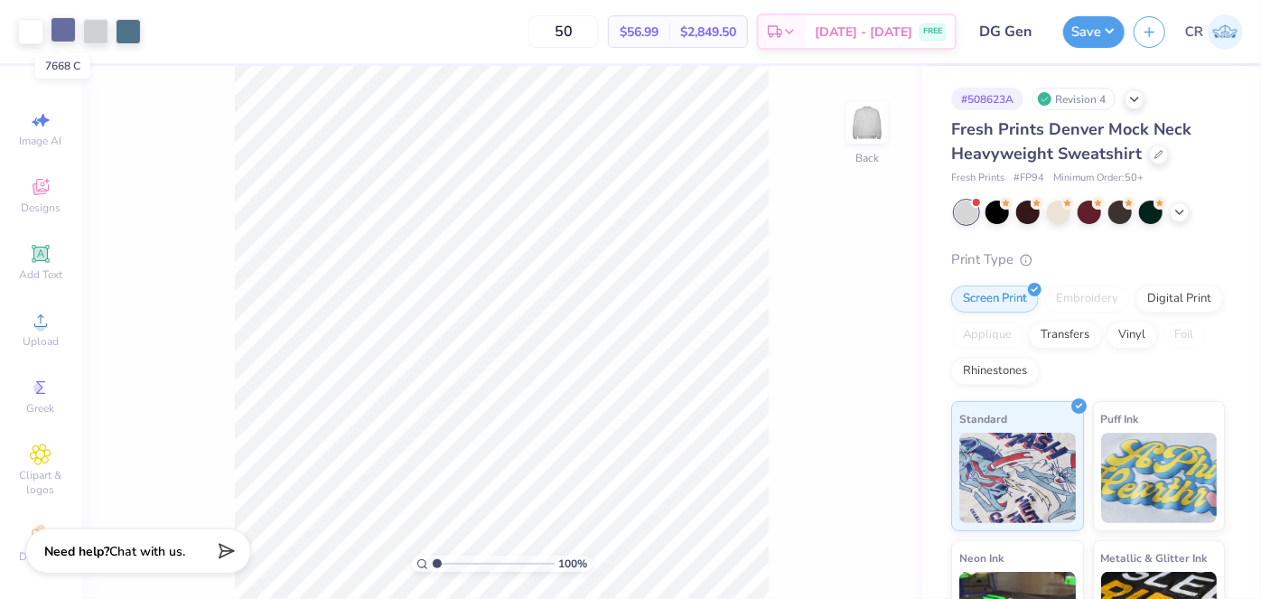
click at [60, 31] on div at bounding box center [63, 29] width 25 height 25
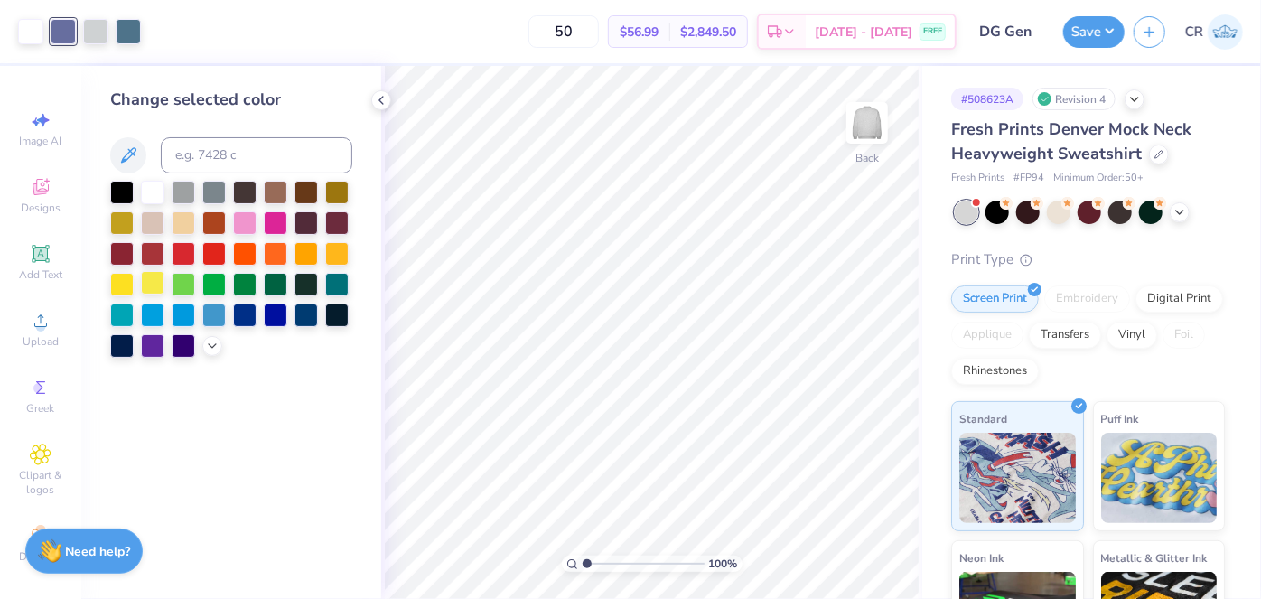
click at [152, 296] on div at bounding box center [231, 269] width 242 height 177
click at [154, 279] on div at bounding box center [152, 282] width 23 height 23
click at [834, 547] on icon at bounding box center [837, 548] width 18 height 18
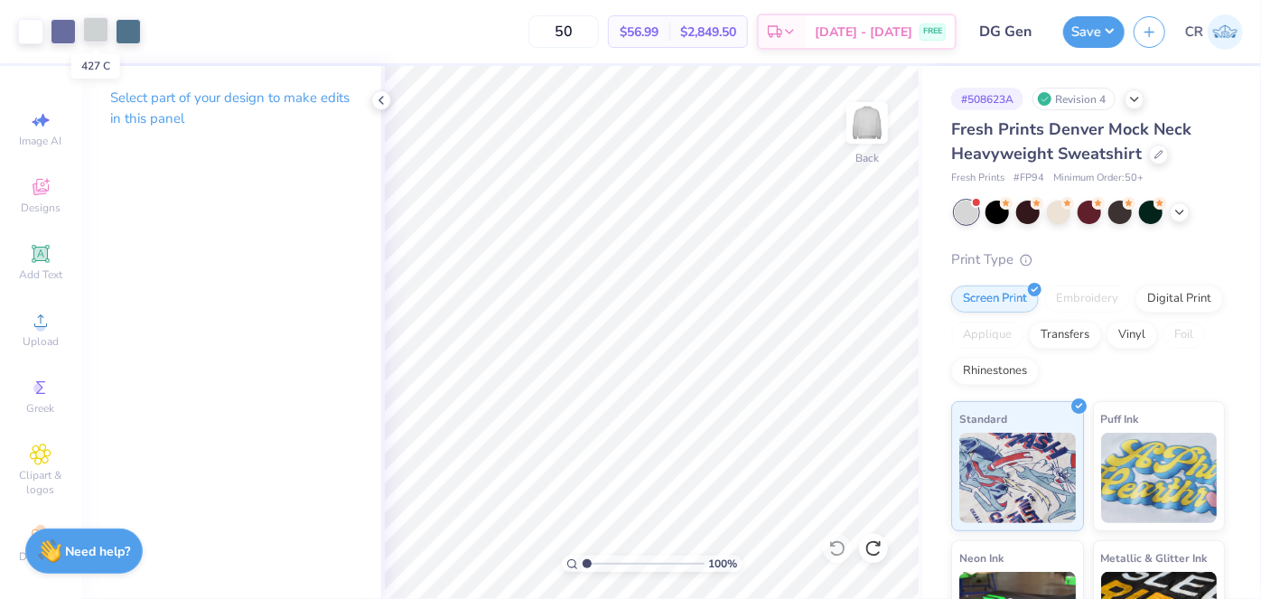
click at [94, 28] on div at bounding box center [95, 29] width 25 height 25
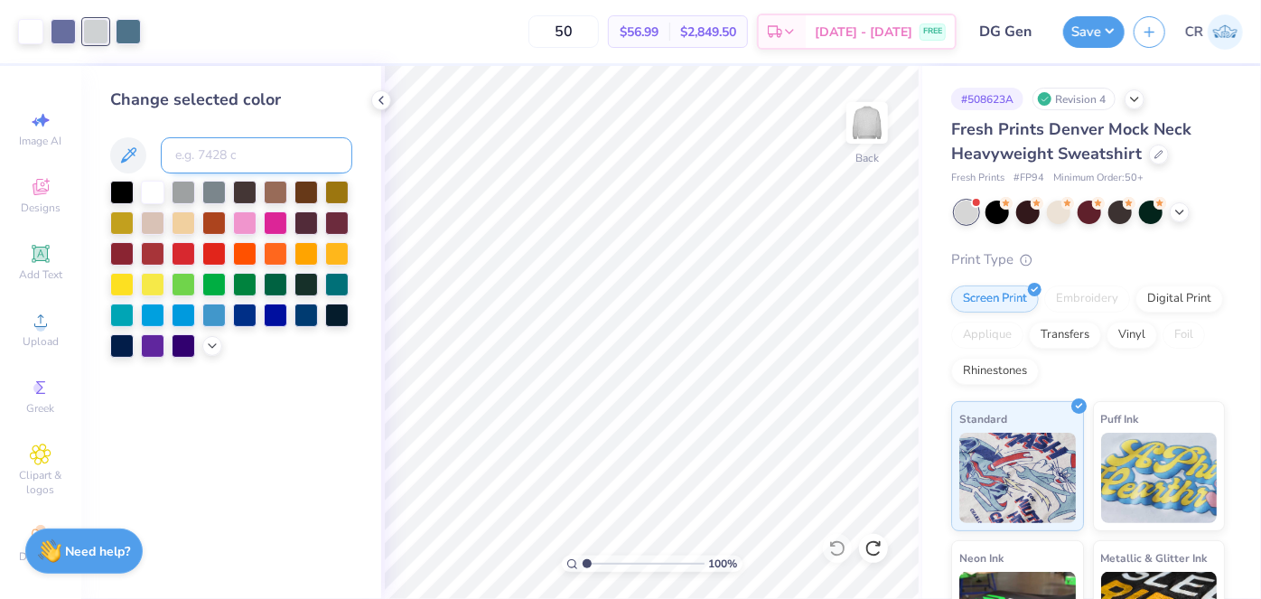
click at [223, 166] on input at bounding box center [256, 155] width 191 height 36
type input "7668"
click at [103, 26] on div at bounding box center [95, 29] width 25 height 25
click at [214, 311] on div at bounding box center [213, 313] width 23 height 23
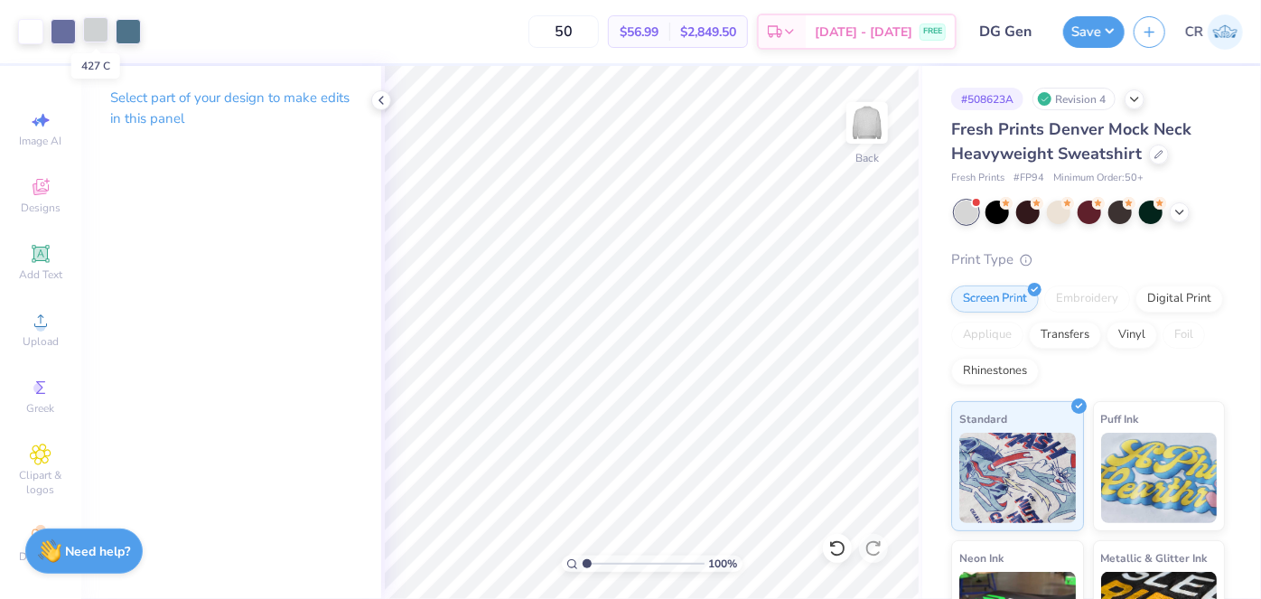
click at [93, 24] on div at bounding box center [95, 29] width 25 height 25
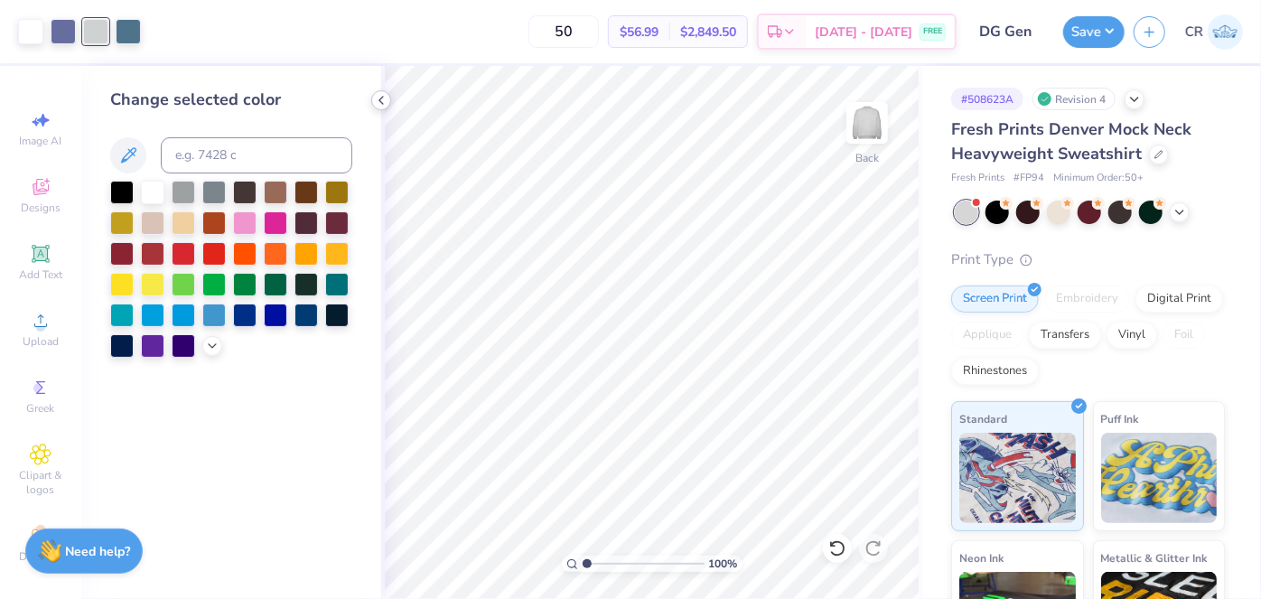
click at [383, 100] on icon at bounding box center [381, 100] width 14 height 14
